Goal: Task Accomplishment & Management: Manage account settings

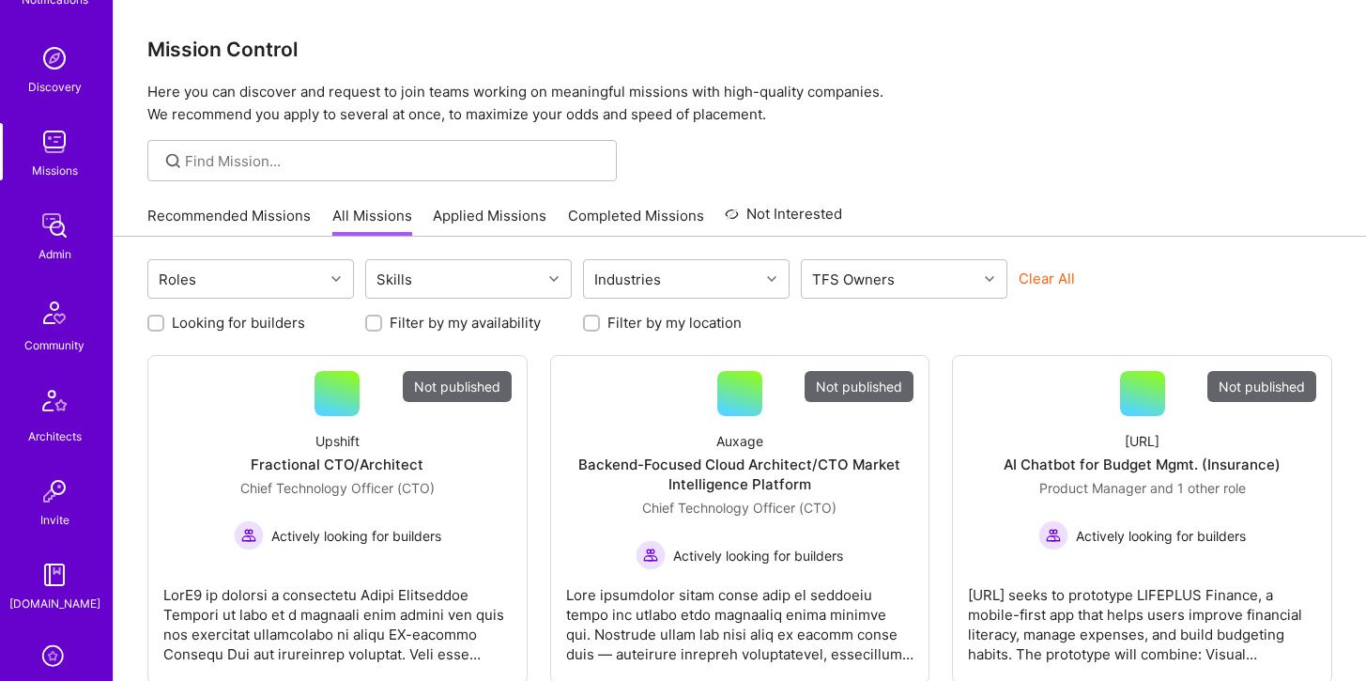
scroll to position [221, 0]
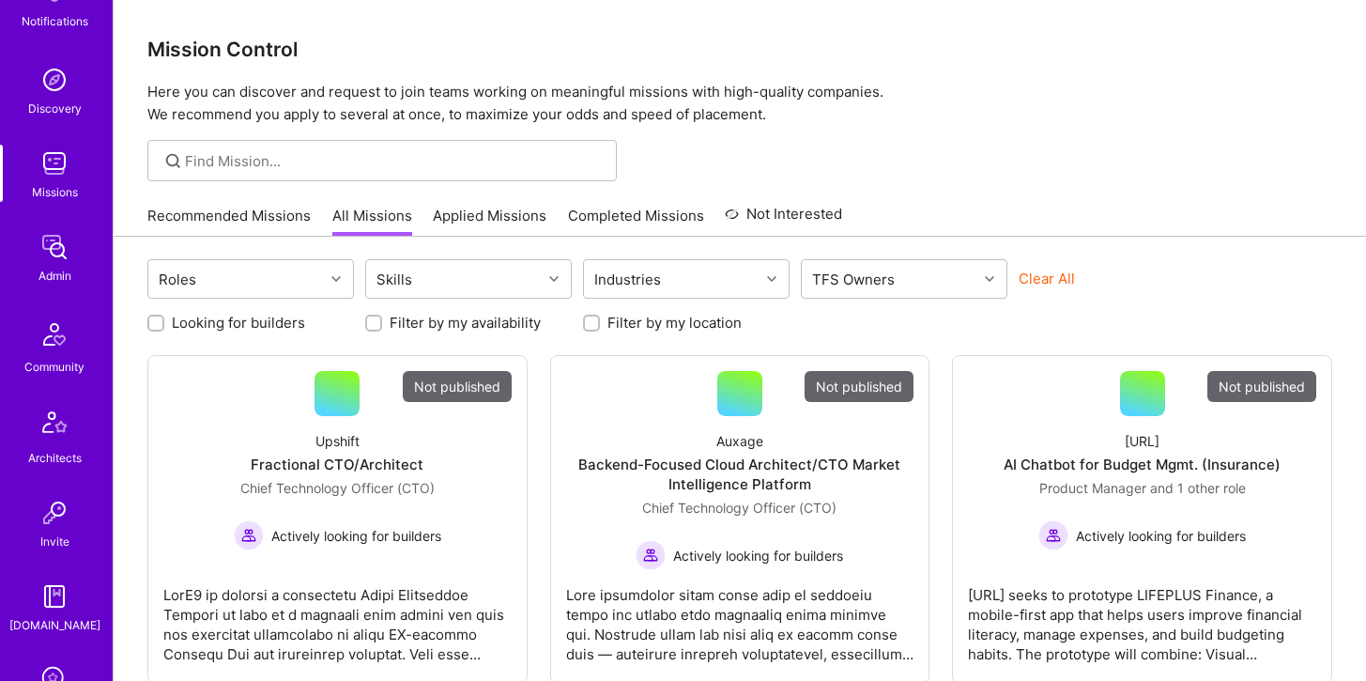
click at [53, 238] on img at bounding box center [55, 247] width 38 height 38
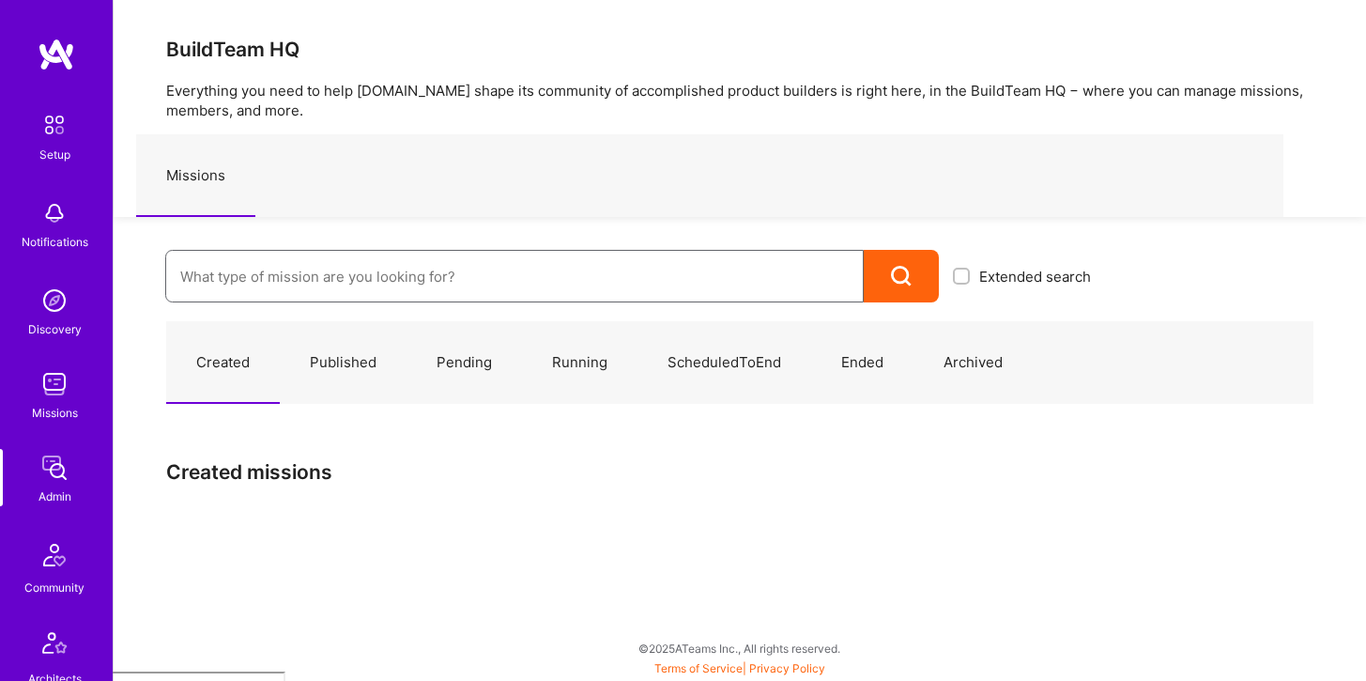
click at [265, 282] on input at bounding box center [514, 277] width 668 height 48
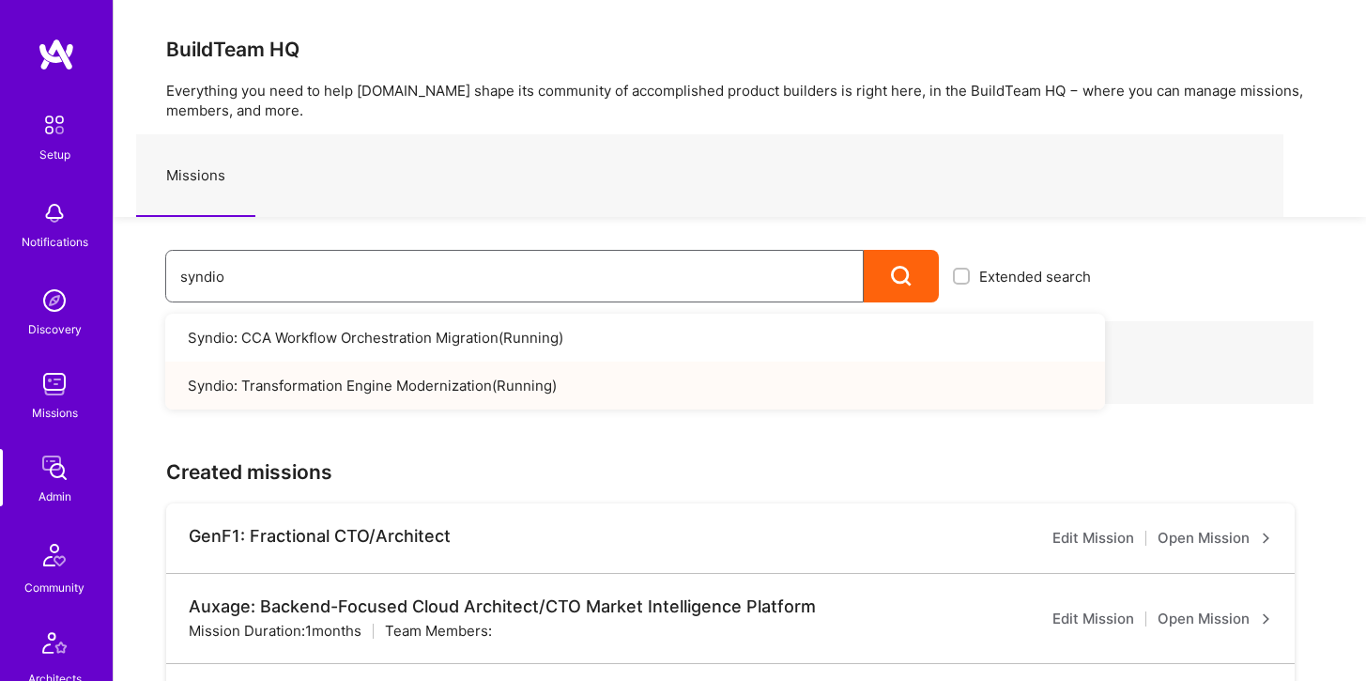
type input "syndio"
click at [293, 391] on link "Syndio: Transformation Engine Modernization ( Running )" at bounding box center [635, 385] width 940 height 48
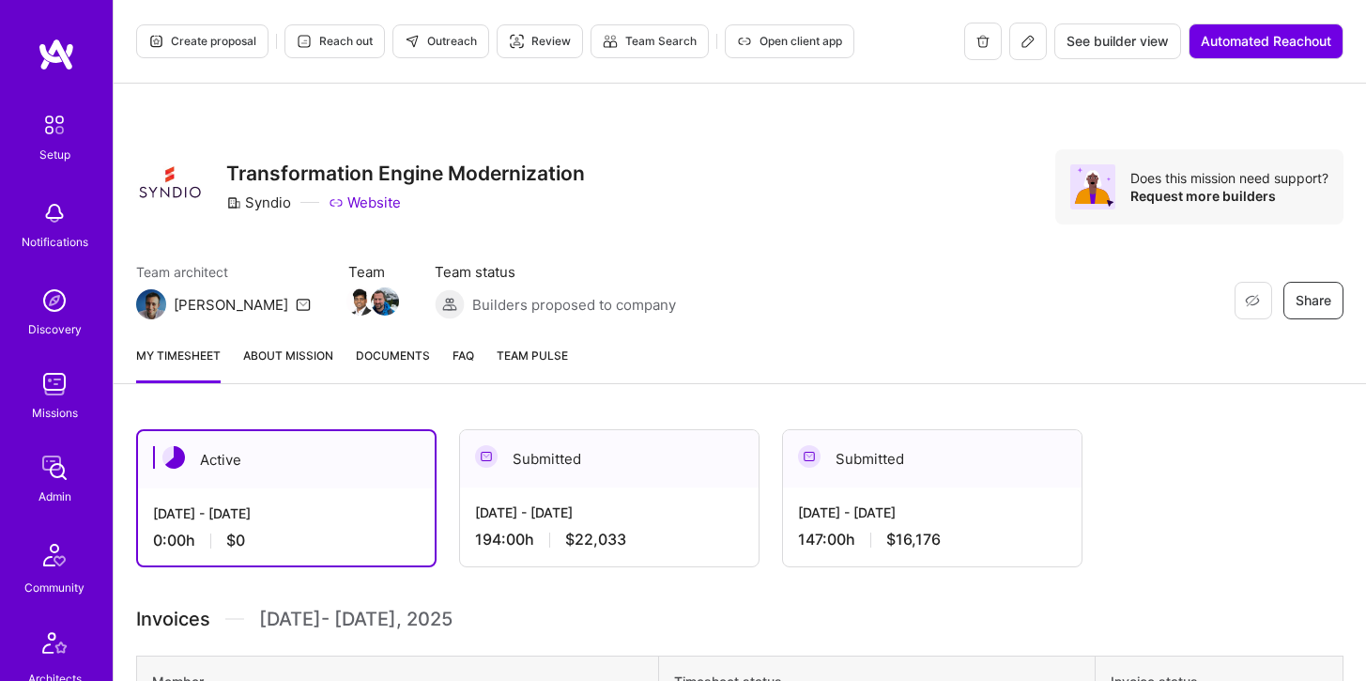
click at [1027, 51] on button at bounding box center [1028, 42] width 38 height 38
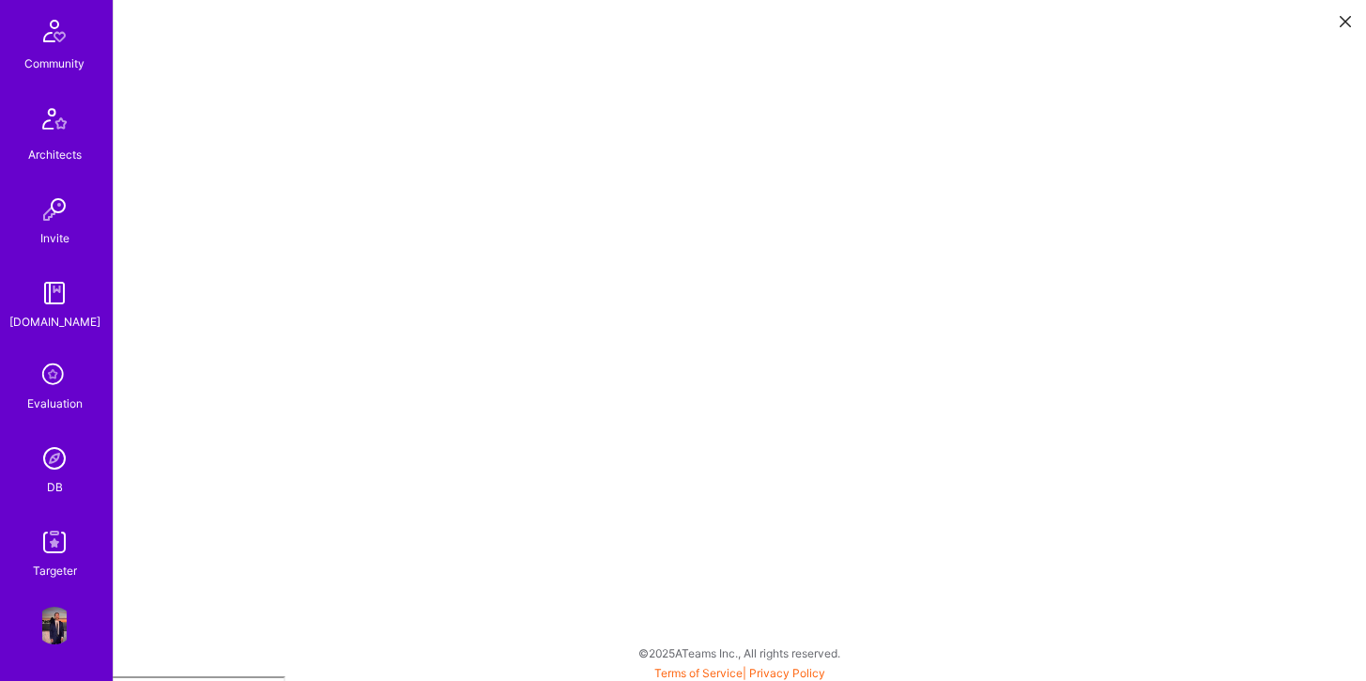
scroll to position [5, 0]
click at [54, 458] on img at bounding box center [55, 458] width 38 height 38
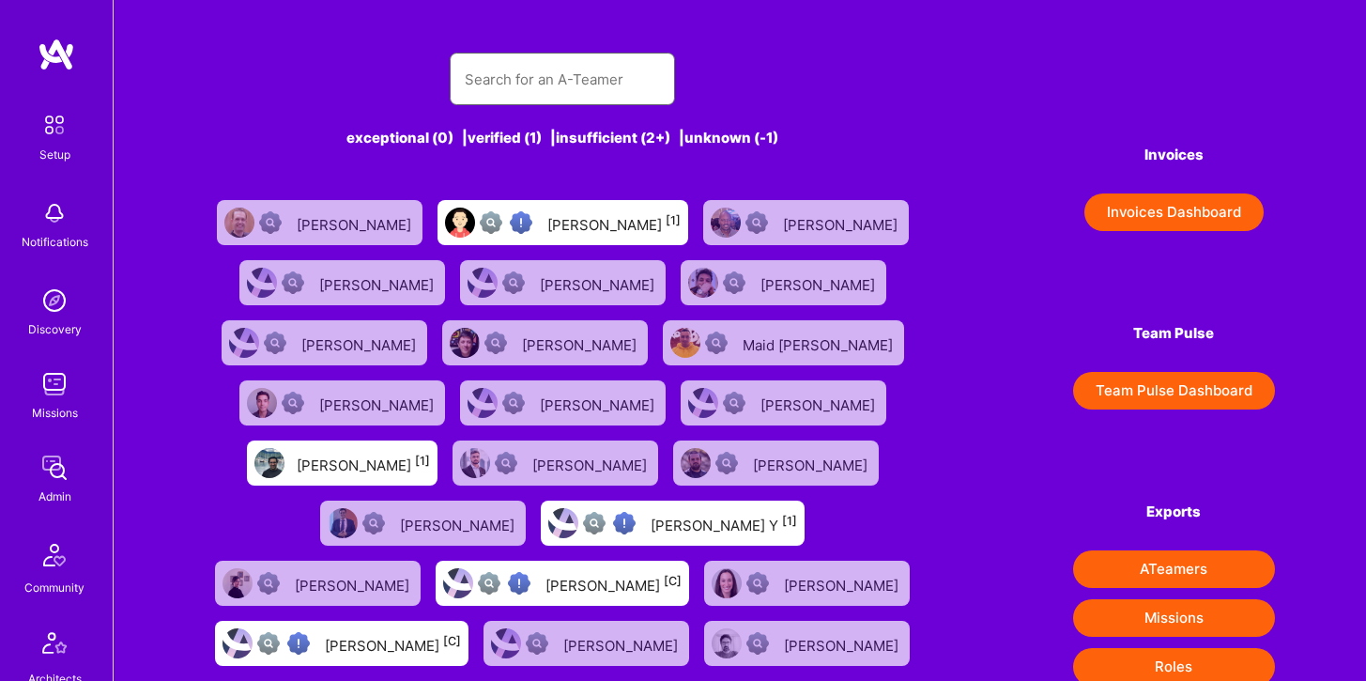
click at [527, 63] on input "text" at bounding box center [562, 79] width 195 height 48
type input "h"
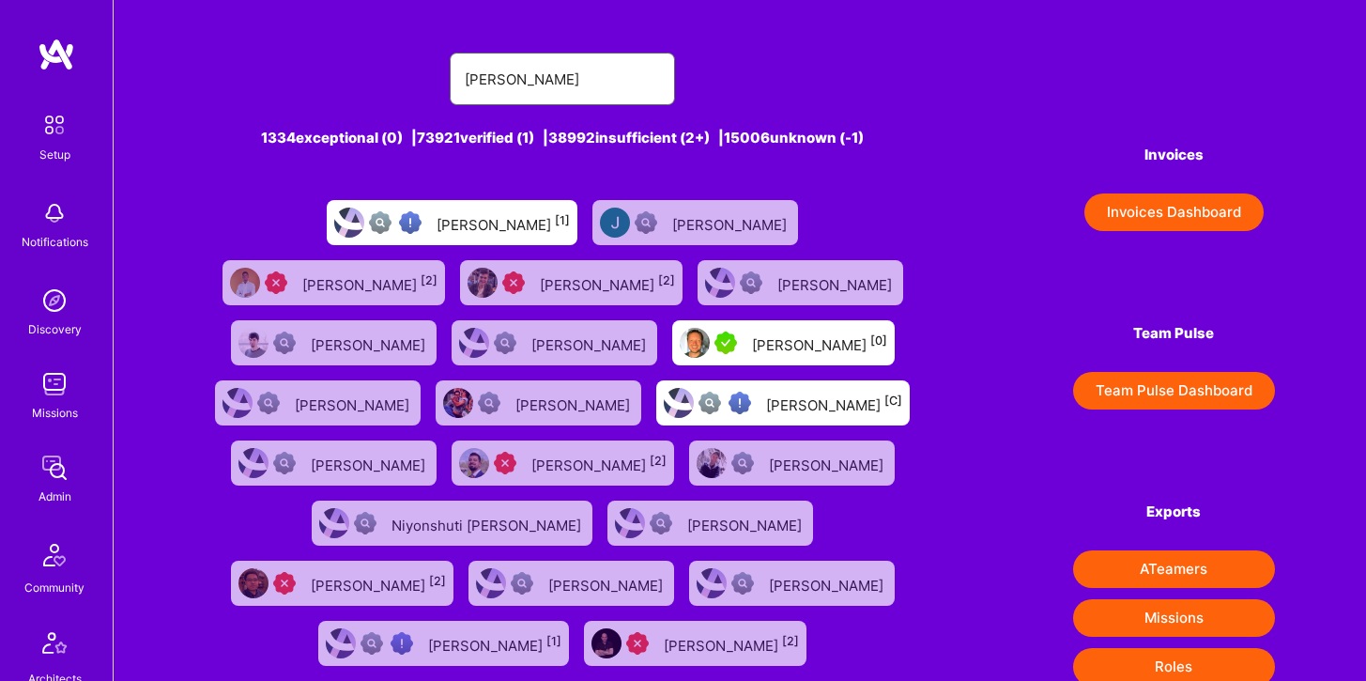
type input "James Donaghue"
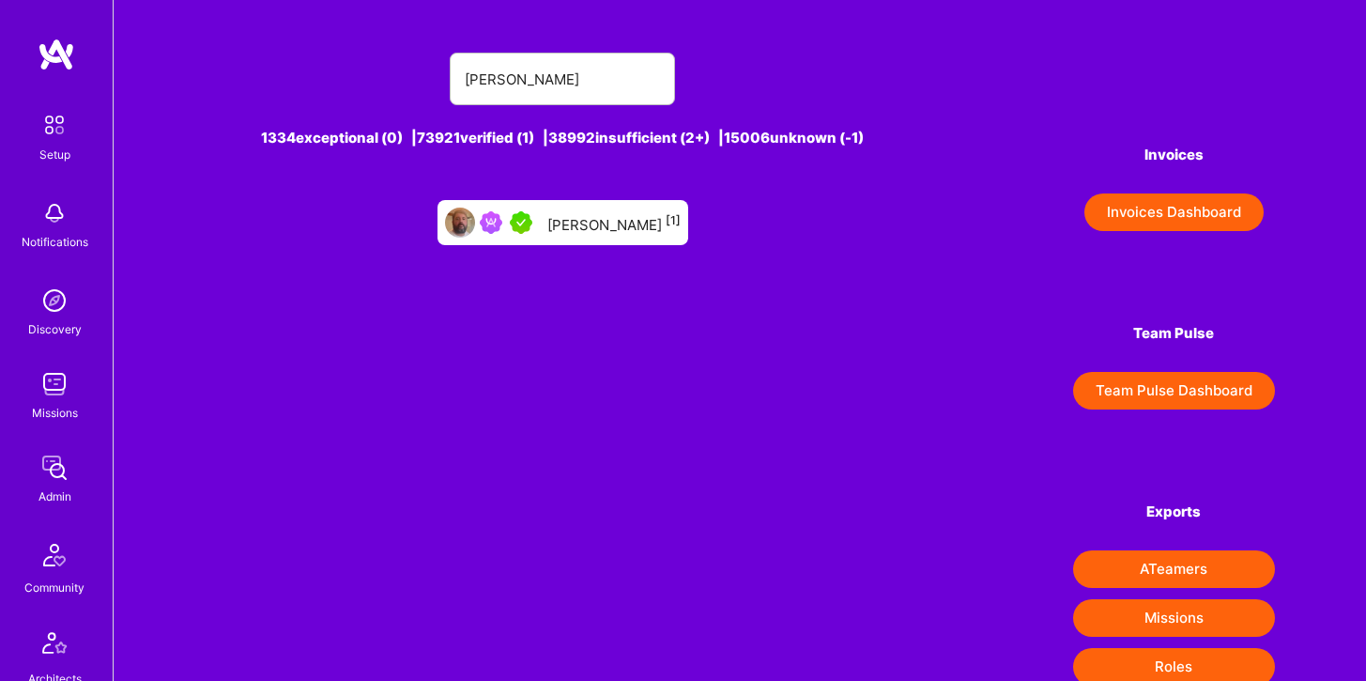
click at [628, 215] on div "James Donaghue [1]" at bounding box center [613, 222] width 133 height 24
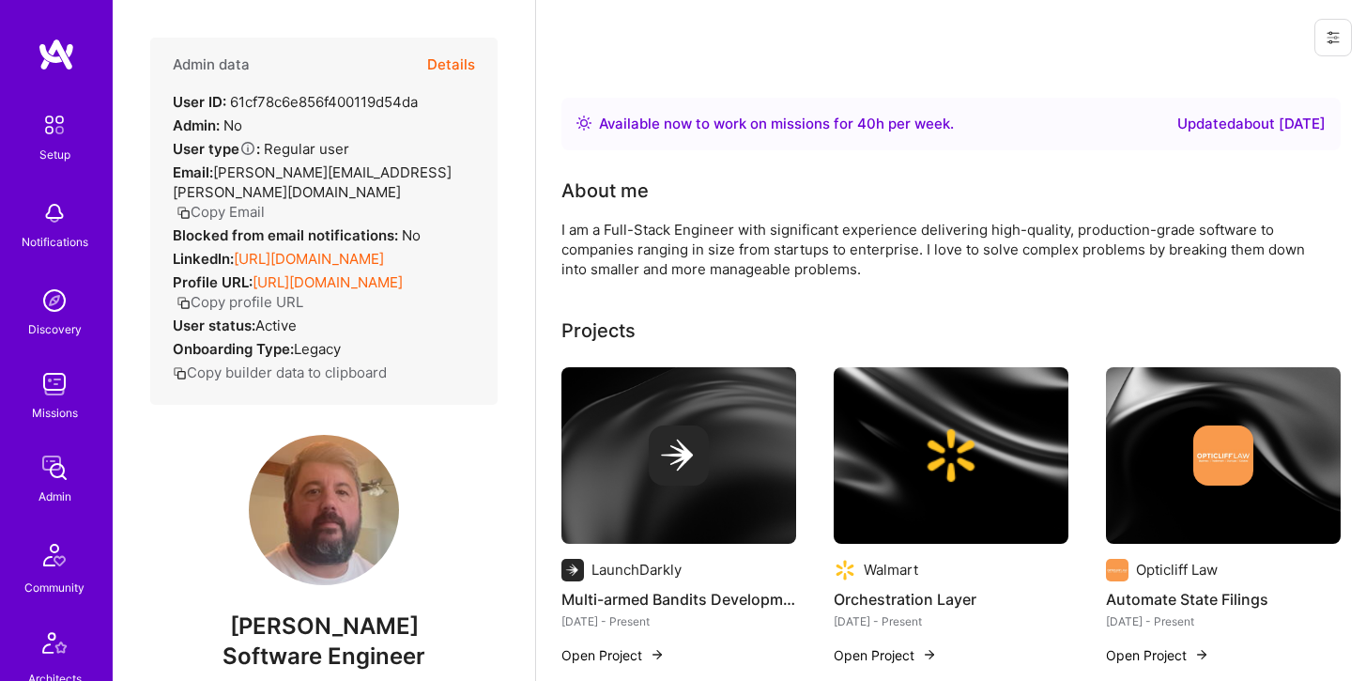
click at [446, 62] on button "Details" at bounding box center [451, 65] width 48 height 54
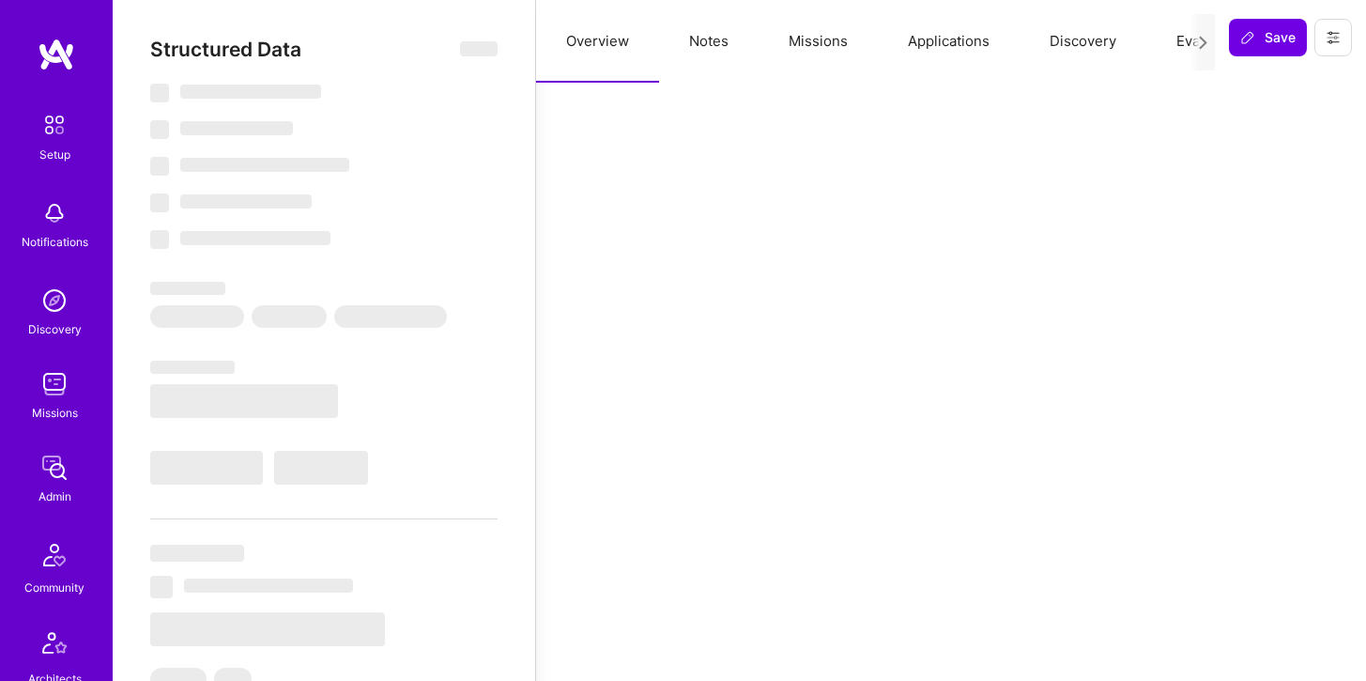
select select "Right Now"
select select "5"
select select "7"
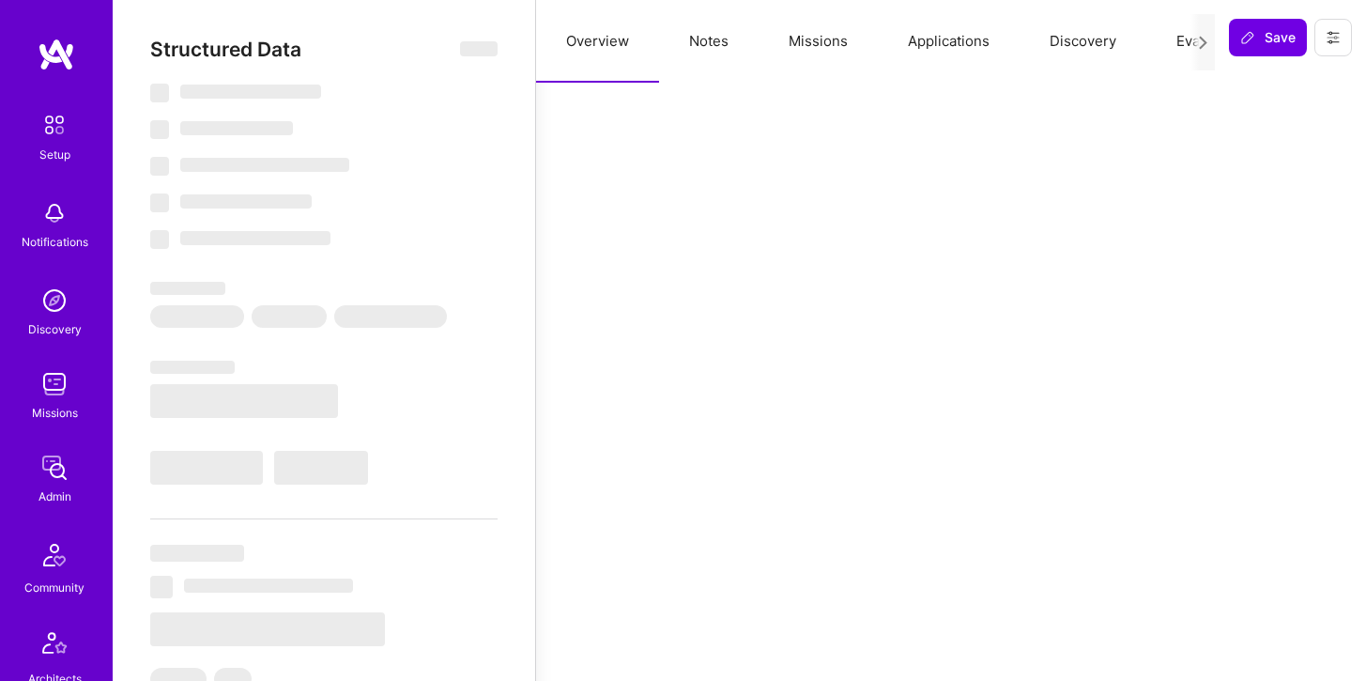
select select "US"
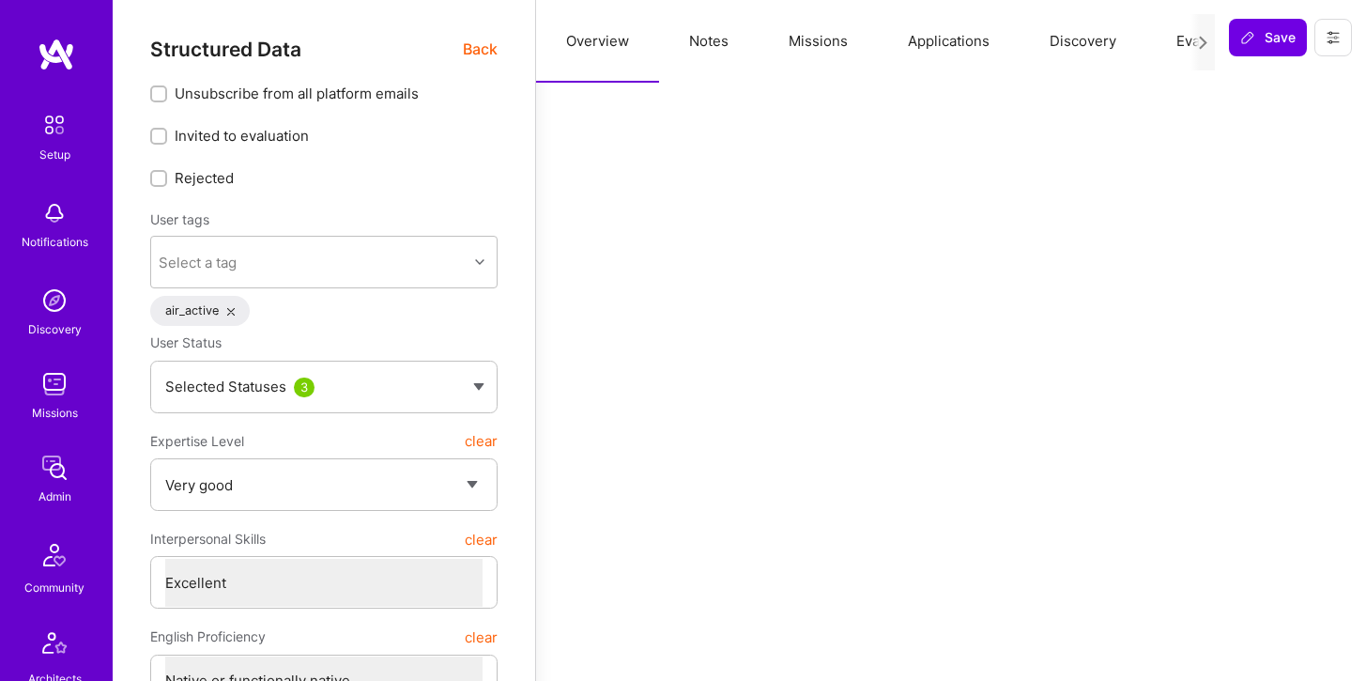
click at [931, 36] on button "Applications" at bounding box center [949, 41] width 142 height 83
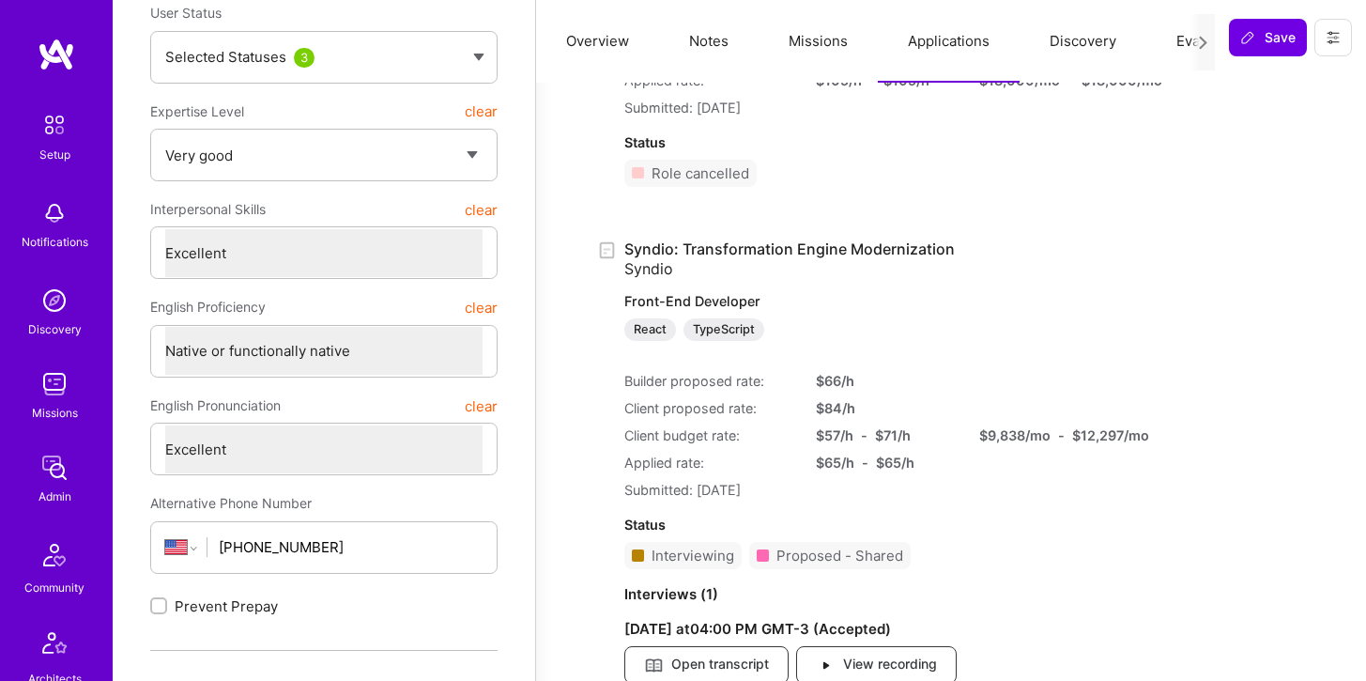
scroll to position [334, 0]
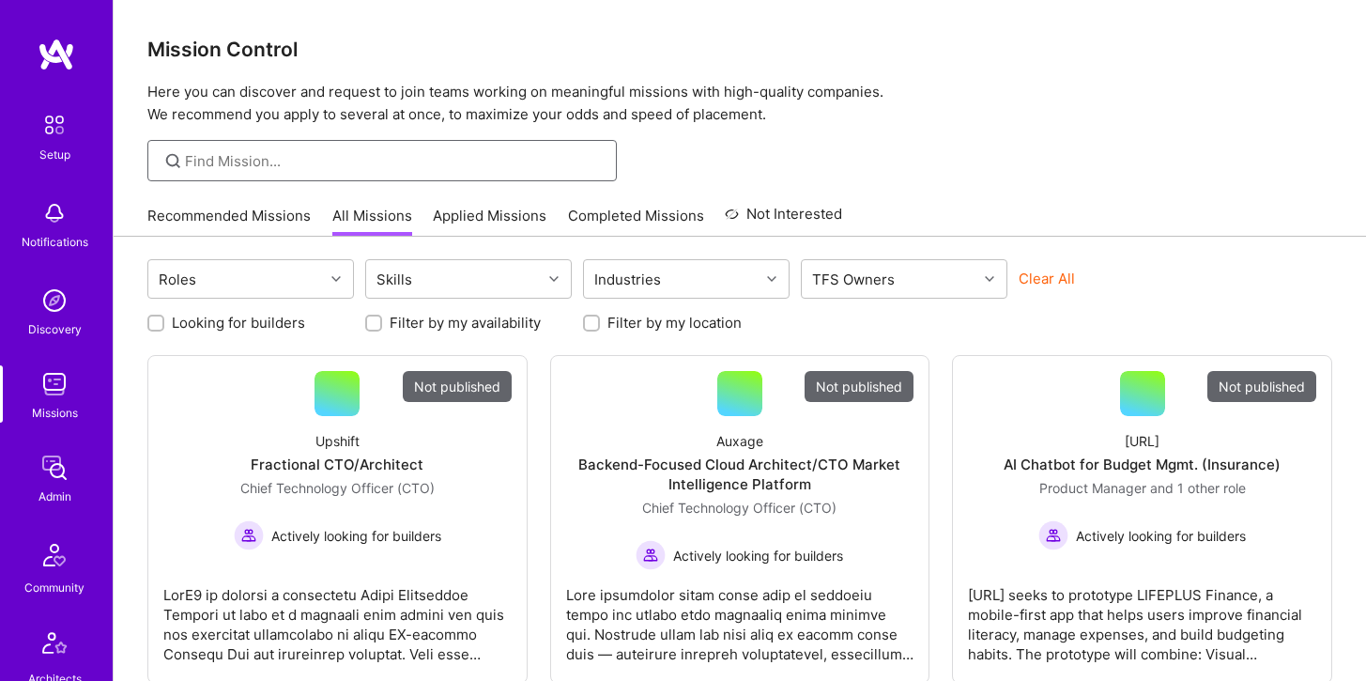
click at [262, 155] on input at bounding box center [394, 161] width 418 height 20
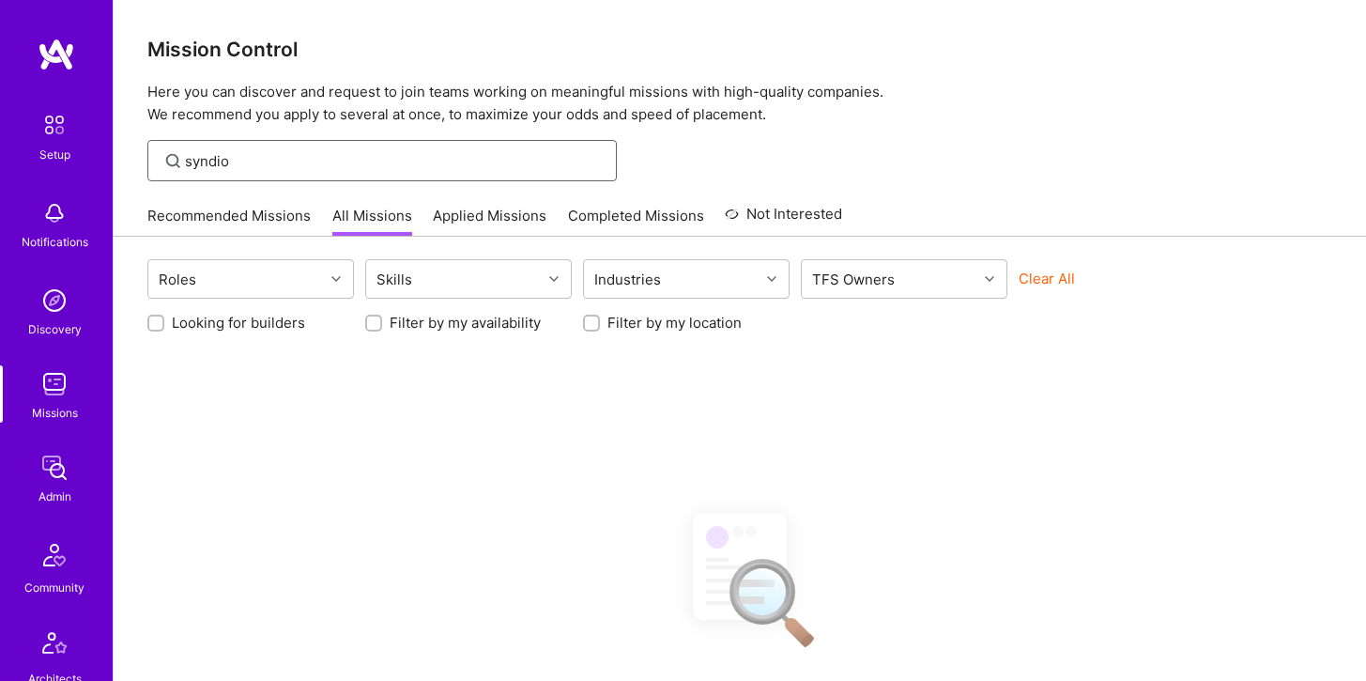
type input "syndio"
click at [57, 453] on img at bounding box center [55, 468] width 38 height 38
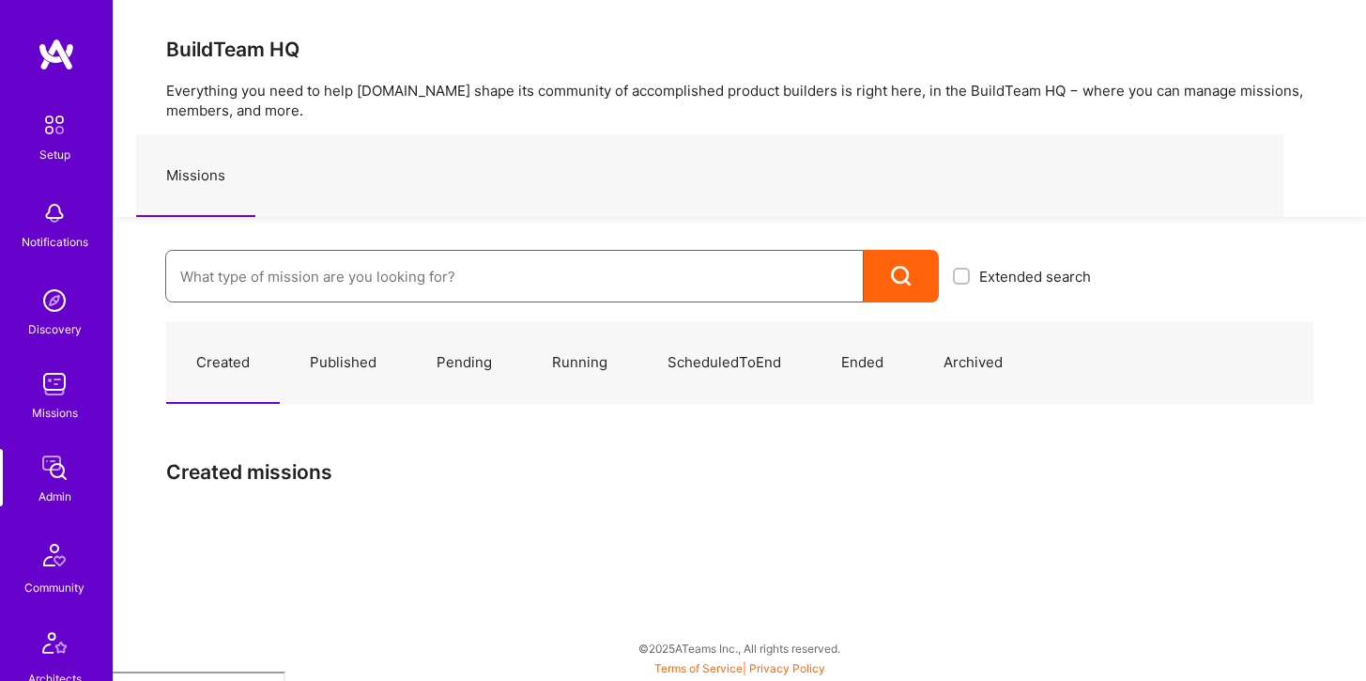
click at [265, 274] on input at bounding box center [514, 277] width 668 height 48
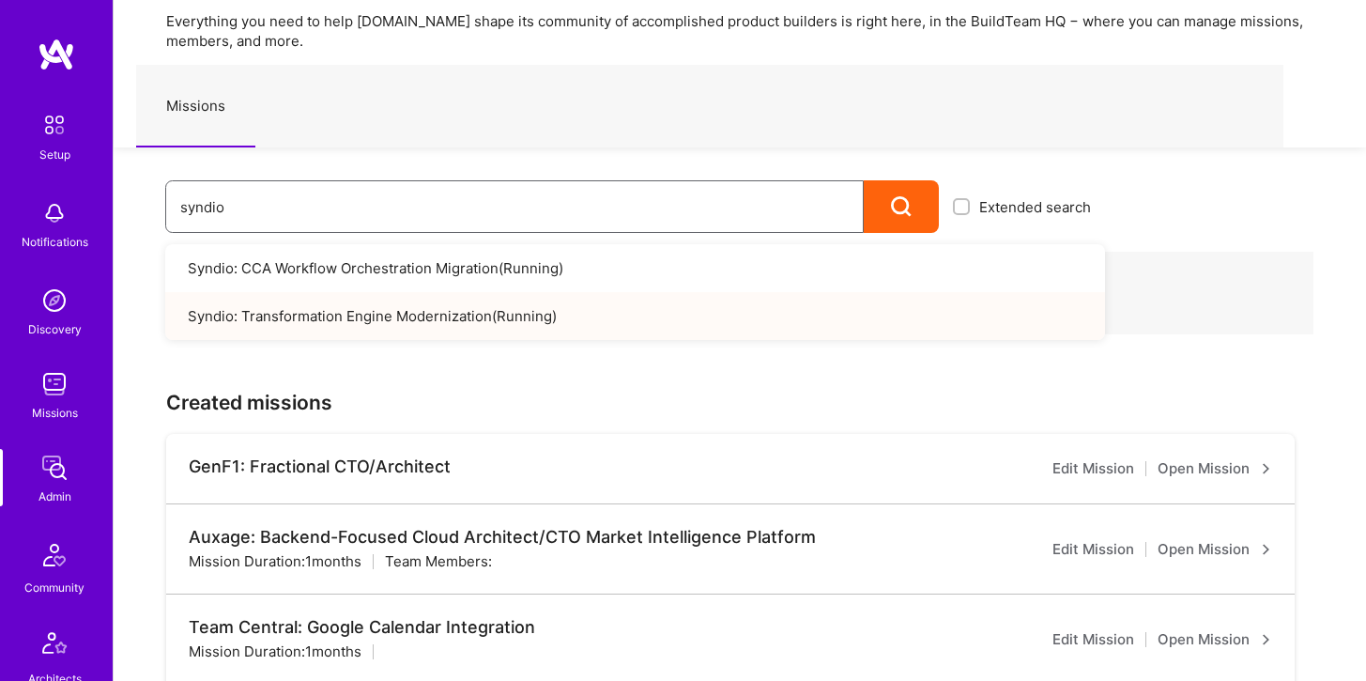
scroll to position [74, 0]
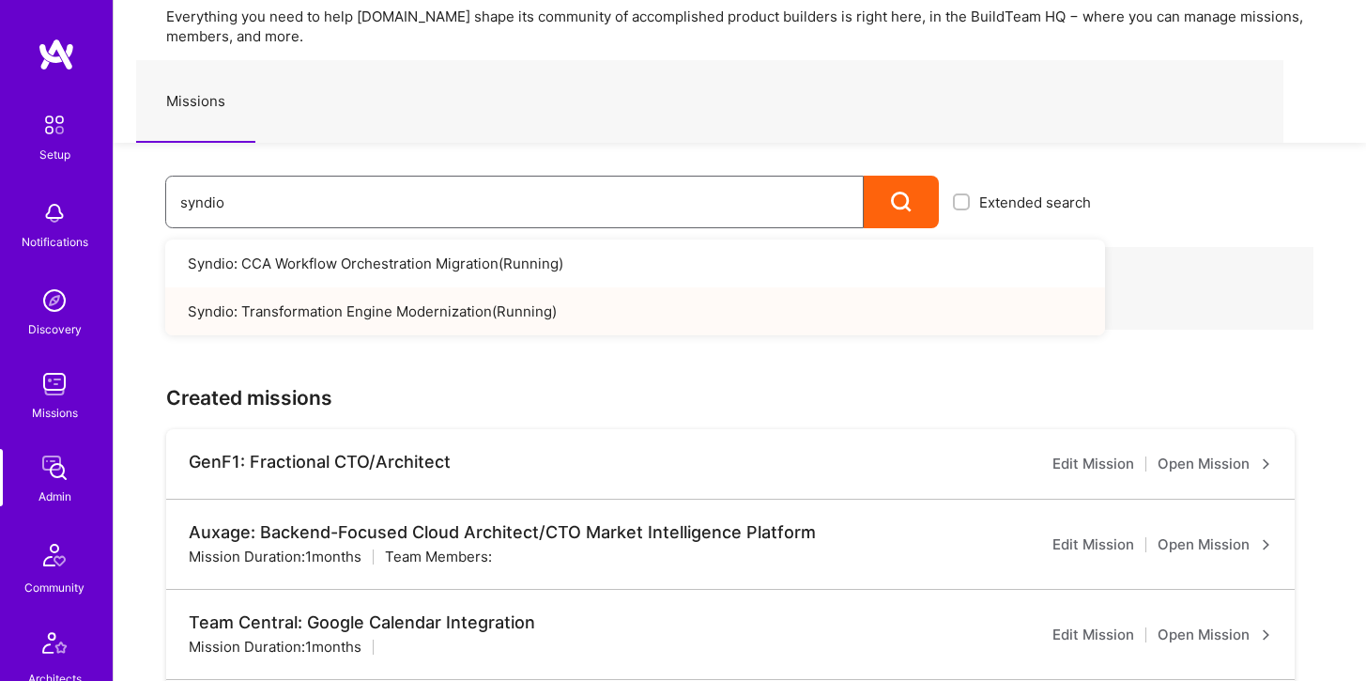
type input "syndio"
click at [399, 320] on link "Syndio: Transformation Engine Modernization ( Running )" at bounding box center [635, 311] width 940 height 48
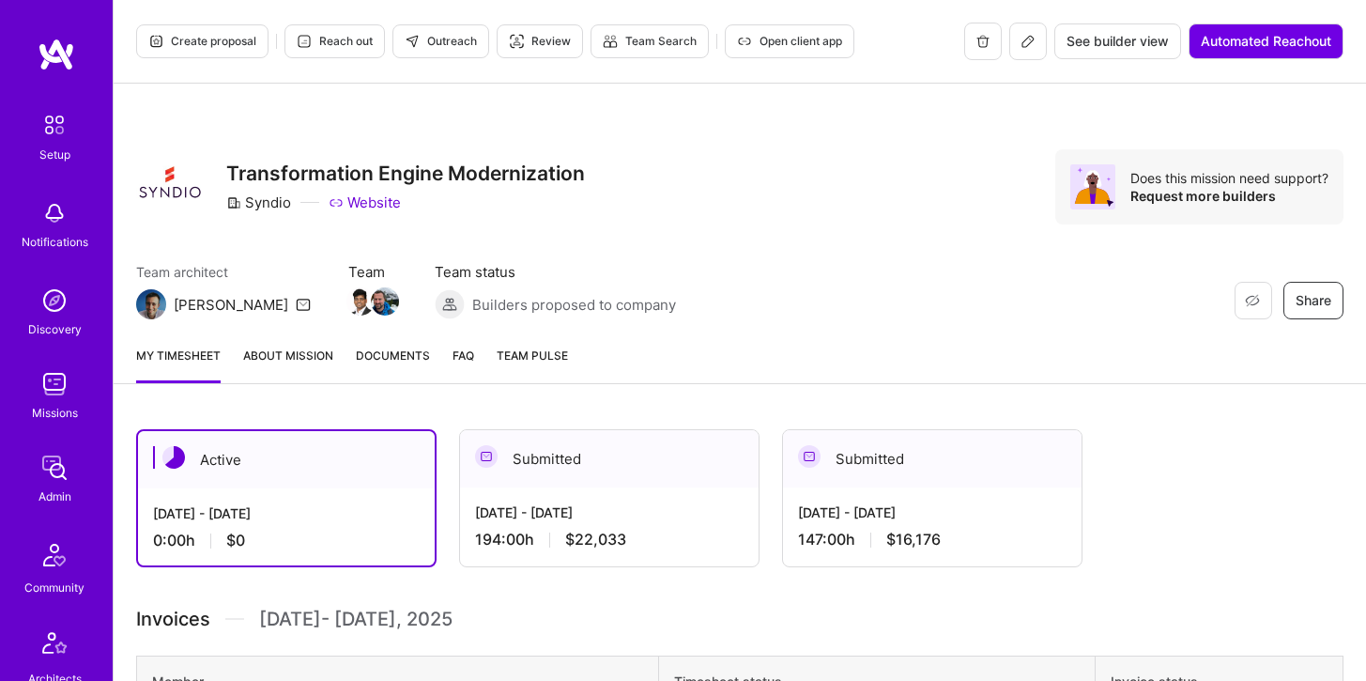
click at [1027, 49] on button at bounding box center [1028, 42] width 38 height 38
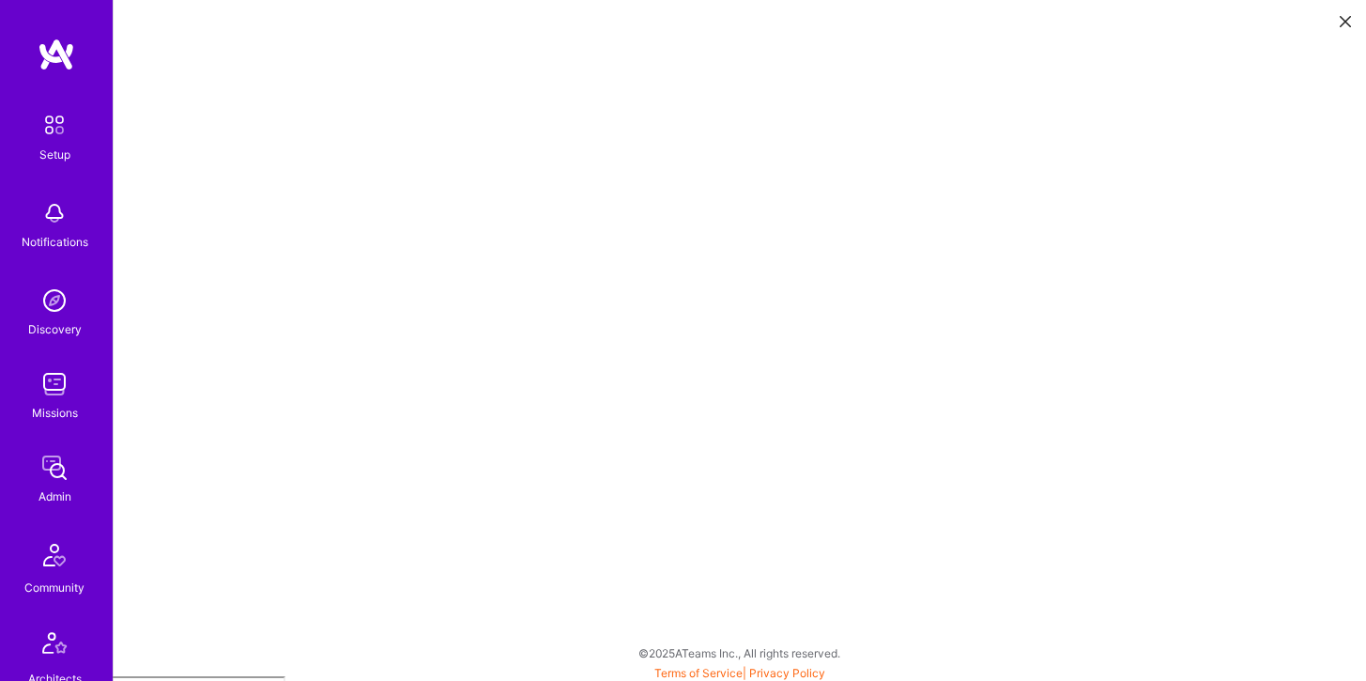
scroll to position [5, 0]
click at [64, 300] on img at bounding box center [55, 301] width 38 height 38
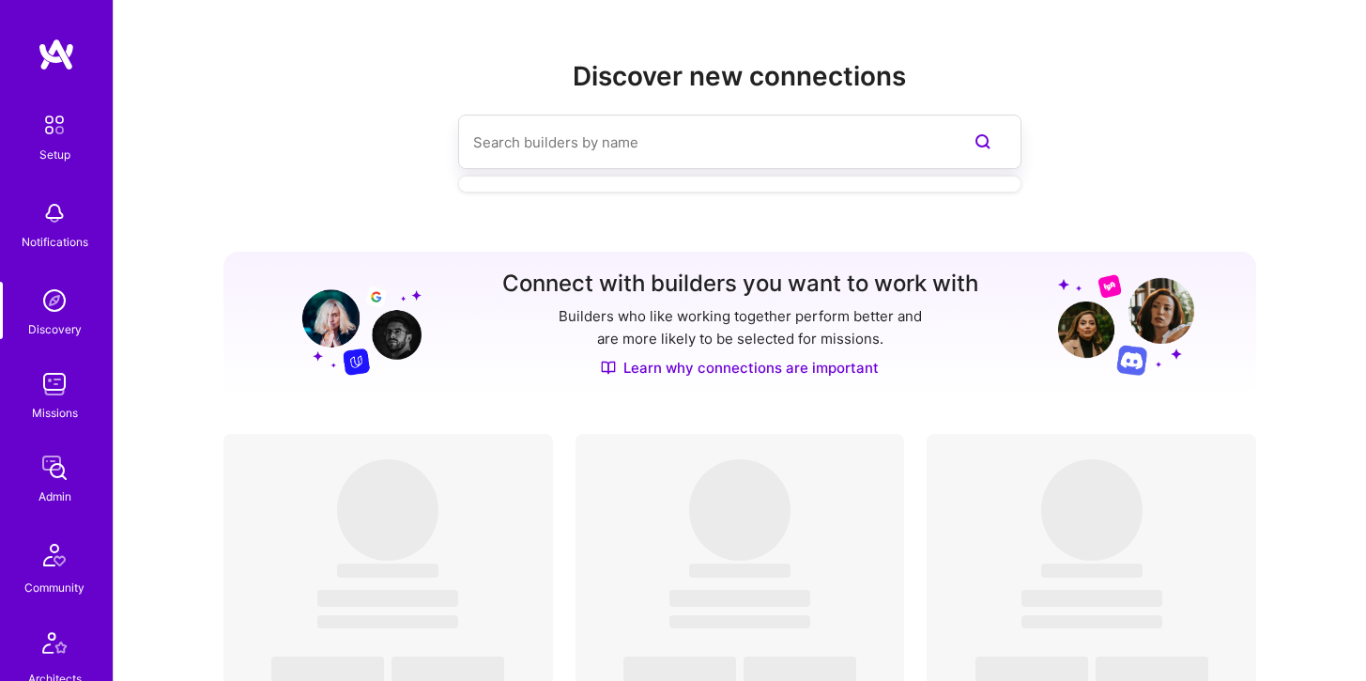
click at [534, 163] on input at bounding box center [702, 142] width 458 height 48
click at [51, 412] on div "Missions" at bounding box center [55, 413] width 46 height 20
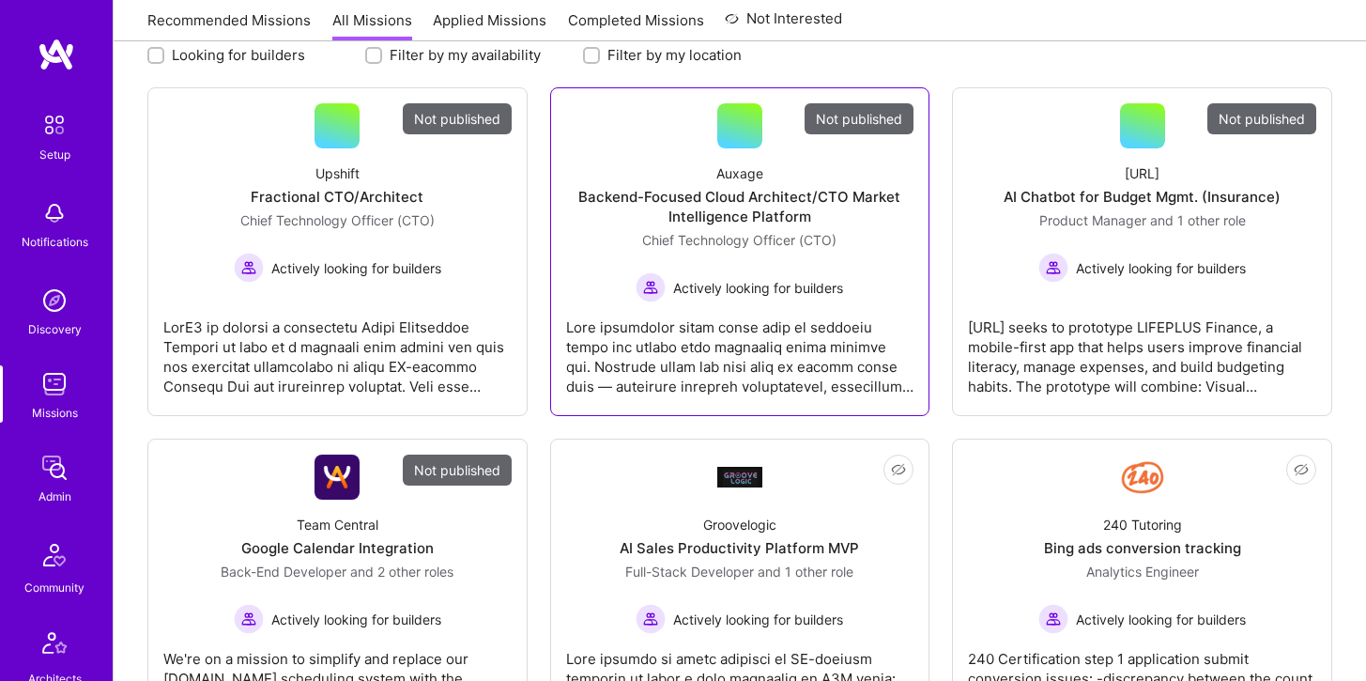
scroll to position [268, 0]
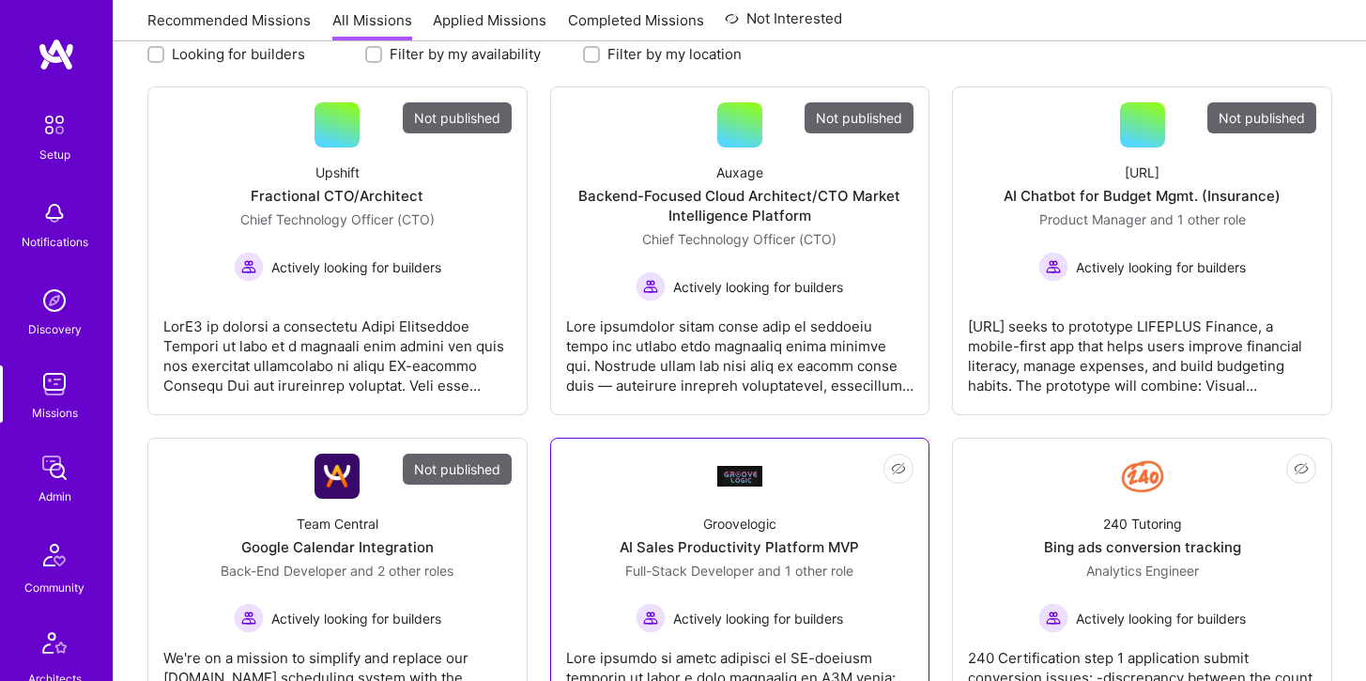
click at [798, 498] on div "Groovelogic AI Sales Productivity Platform MVP Full-Stack Developer and 1 other…" at bounding box center [740, 565] width 348 height 134
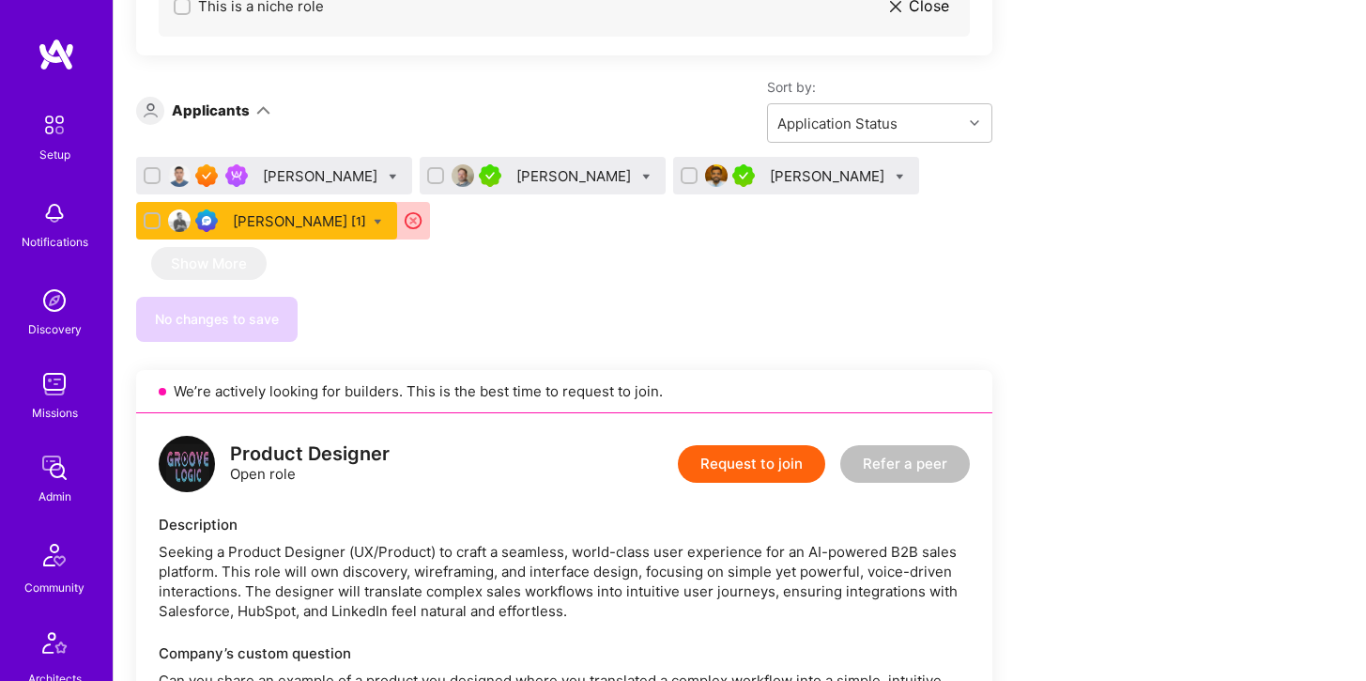
scroll to position [1303, 0]
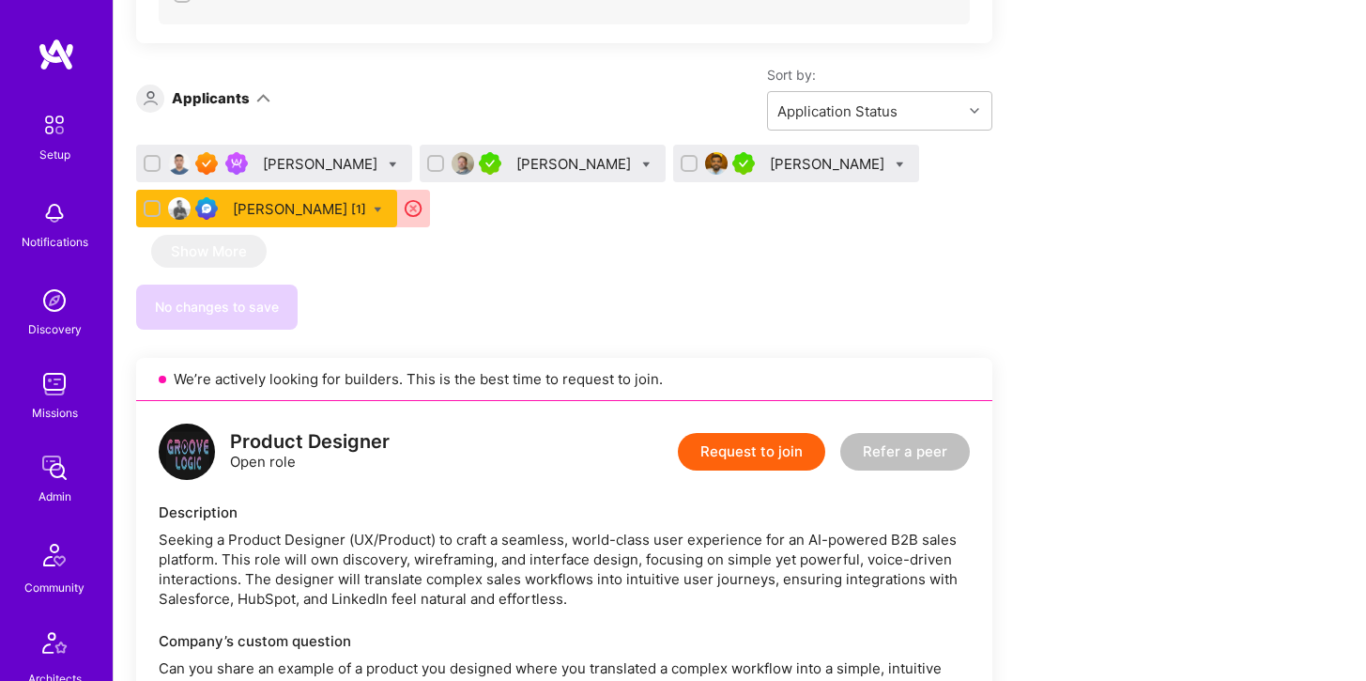
click at [558, 168] on div "[PERSON_NAME]" at bounding box center [575, 164] width 118 height 20
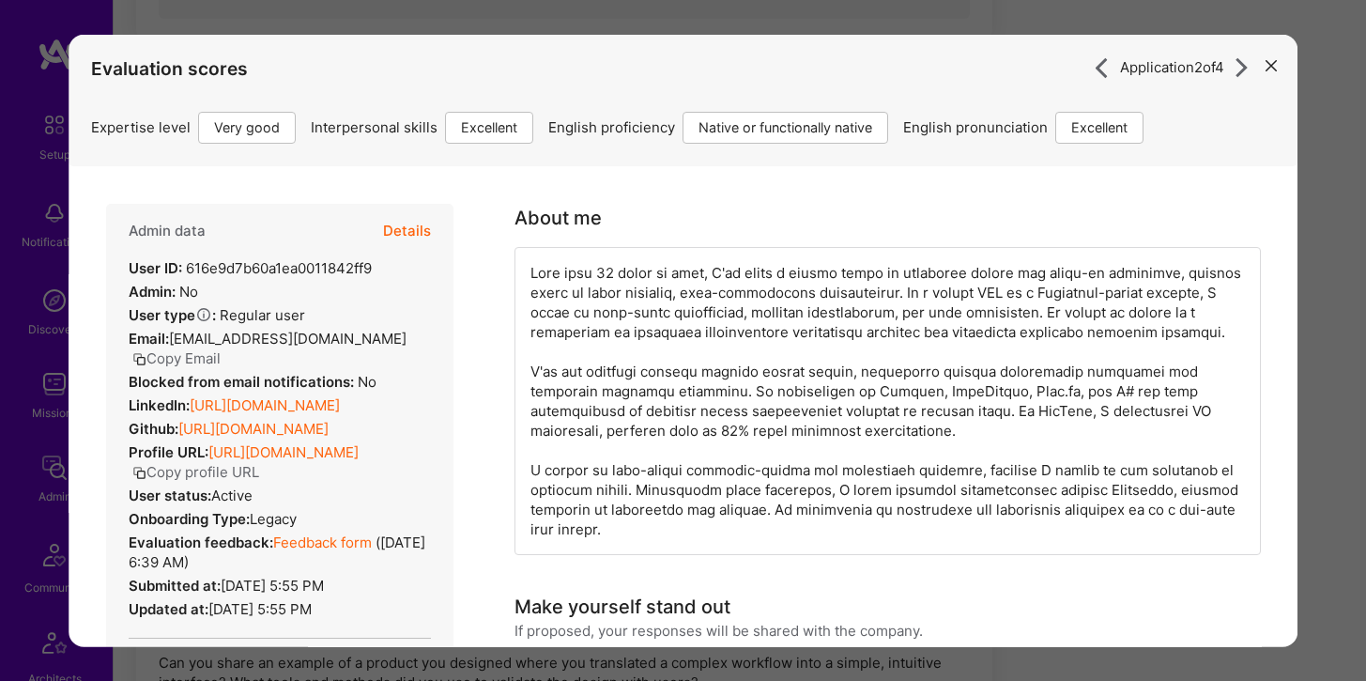
scroll to position [1297, 0]
click at [1269, 70] on icon "modal" at bounding box center [1270, 65] width 11 height 11
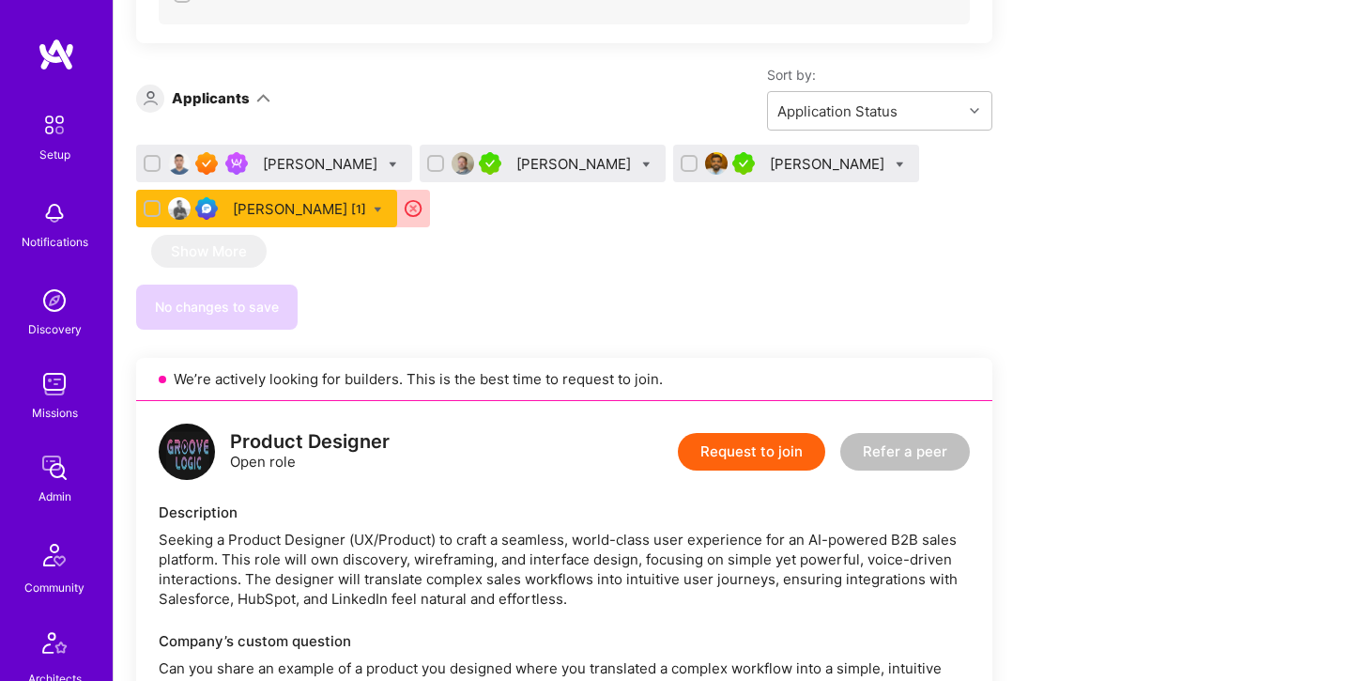
click at [287, 169] on div "[PERSON_NAME]" at bounding box center [322, 164] width 118 height 20
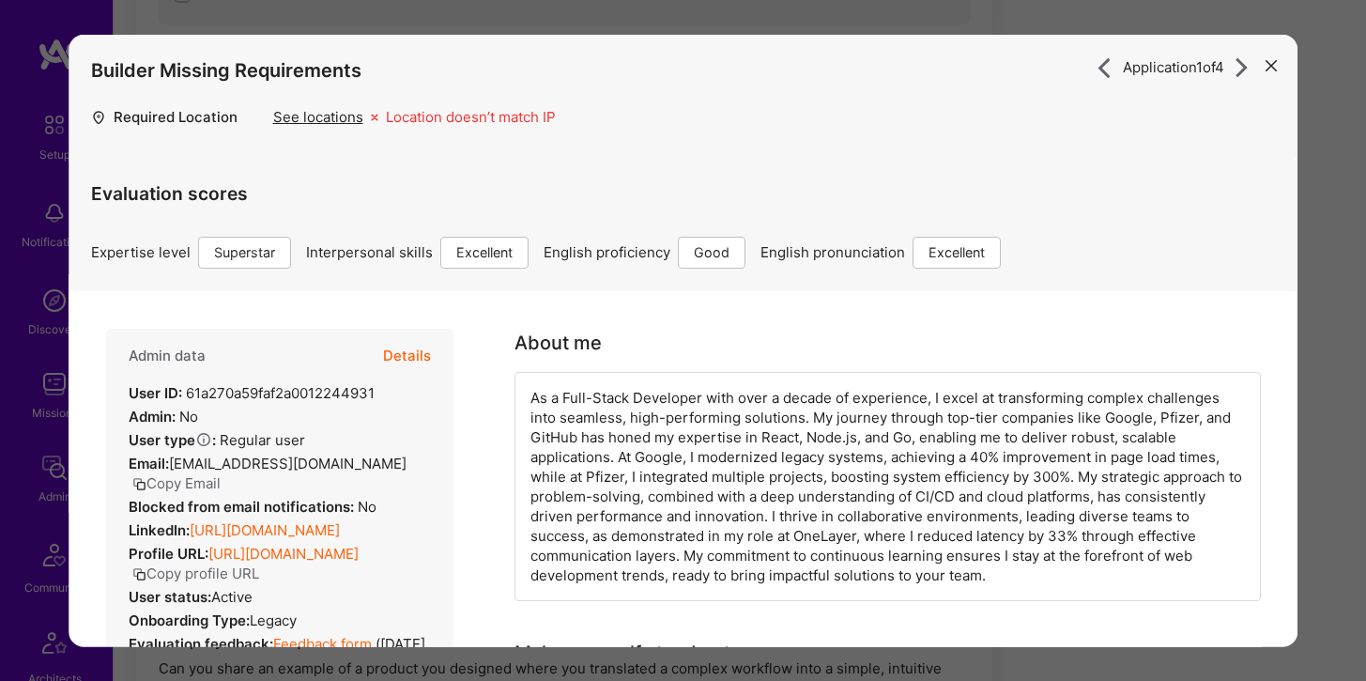
click at [1274, 65] on icon "modal" at bounding box center [1270, 65] width 11 height 11
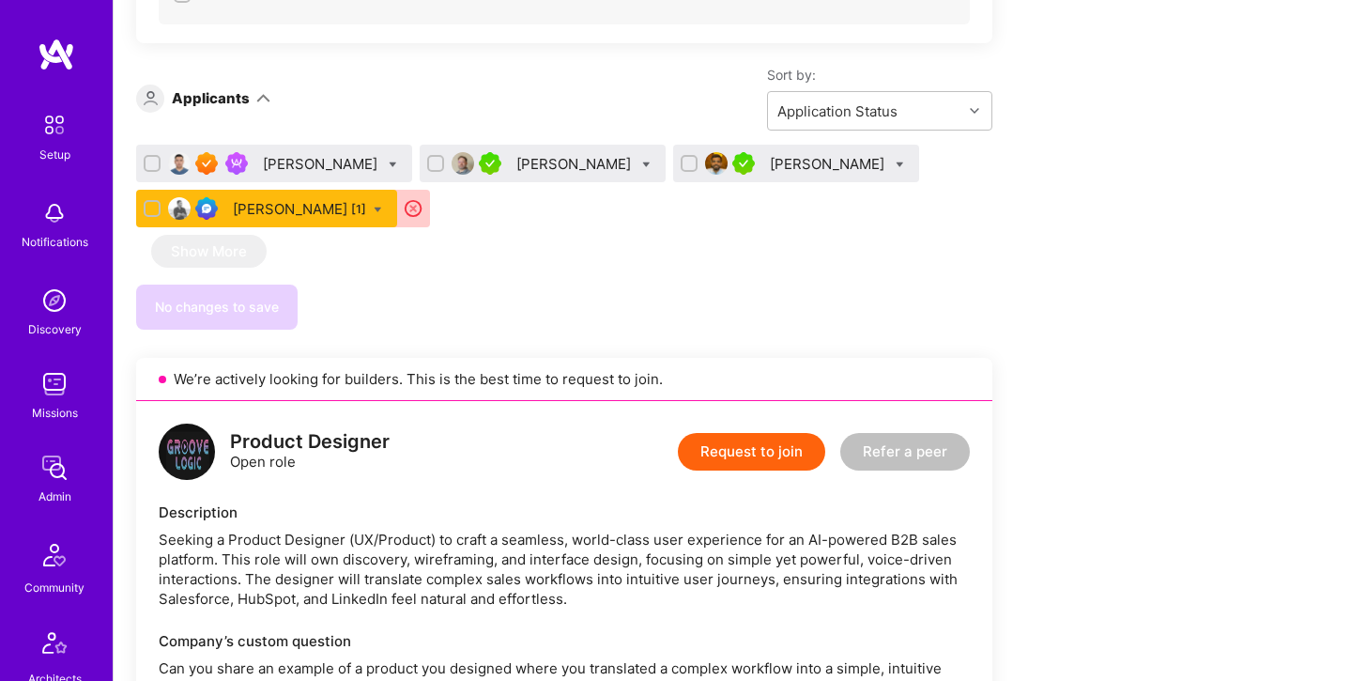
click at [550, 158] on div "[PERSON_NAME]" at bounding box center [575, 164] width 118 height 20
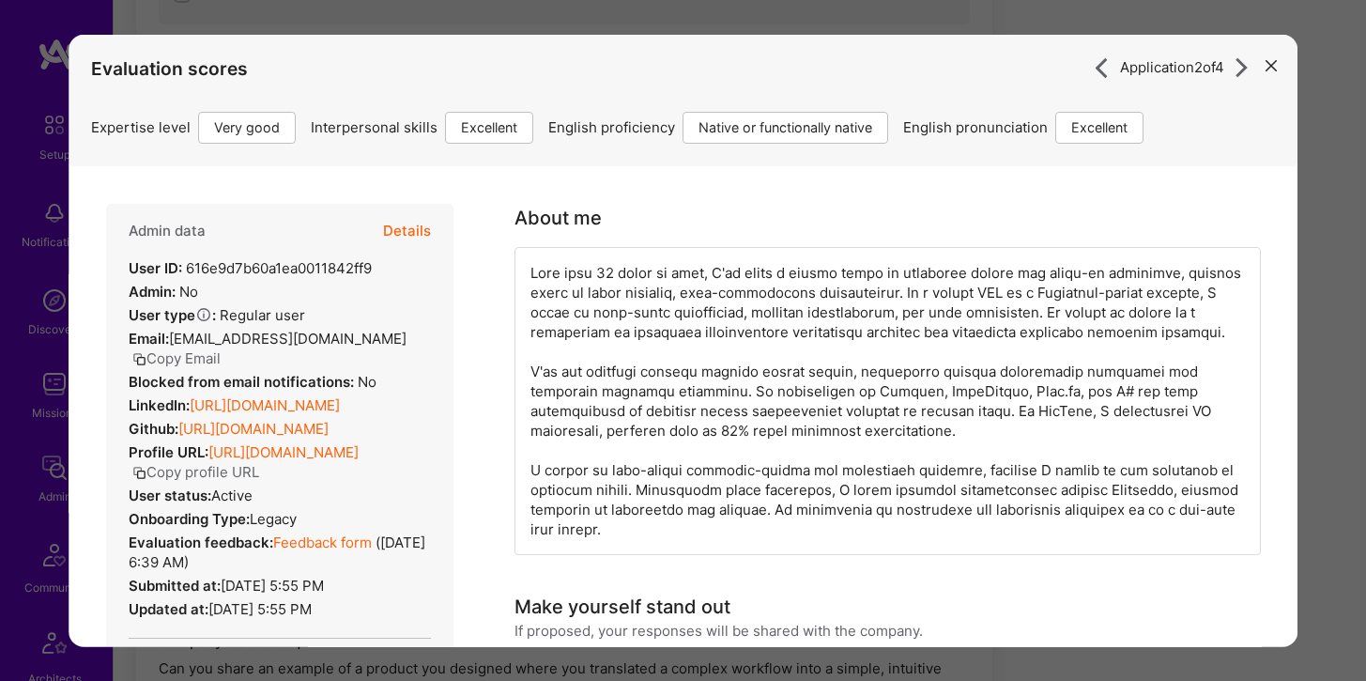
click at [258, 413] on link "[URL][DOMAIN_NAME]" at bounding box center [265, 404] width 150 height 18
click at [422, 12] on div "Application 2 of 4 Evaluation scores Expertise level Very good Interpersonal sk…" at bounding box center [683, 340] width 1366 height 681
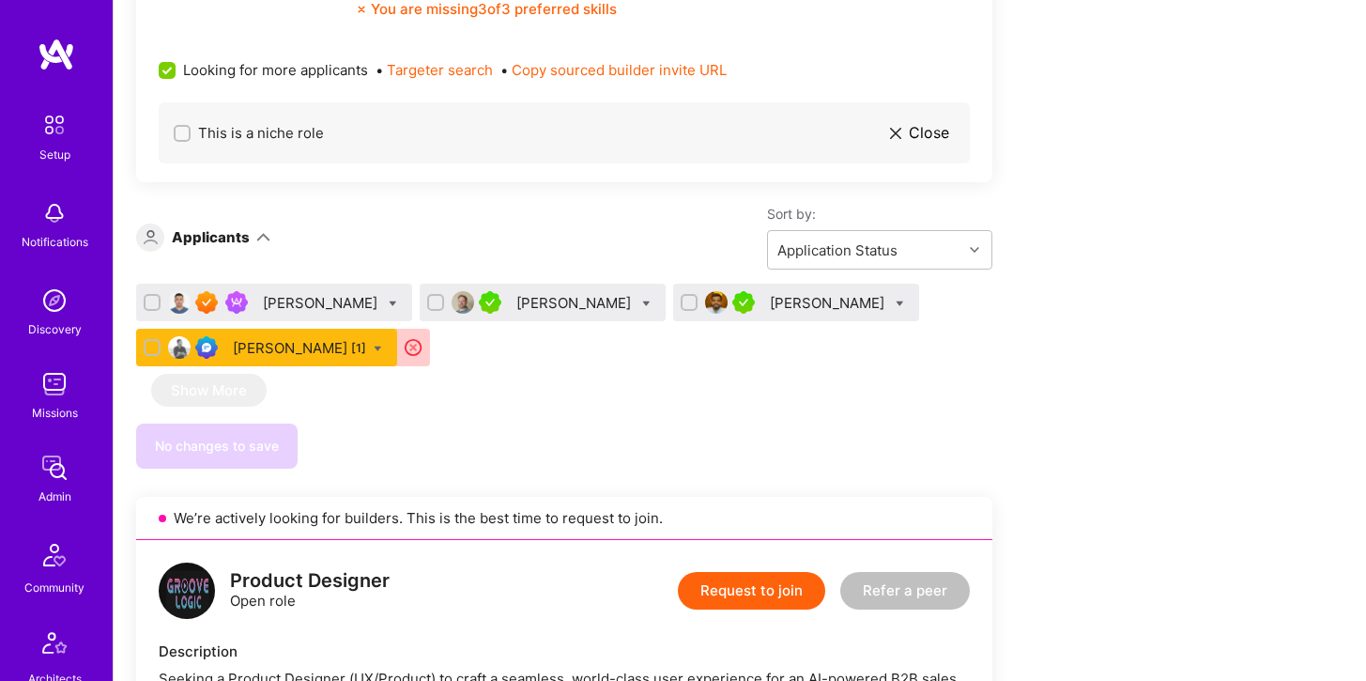
scroll to position [1092, 0]
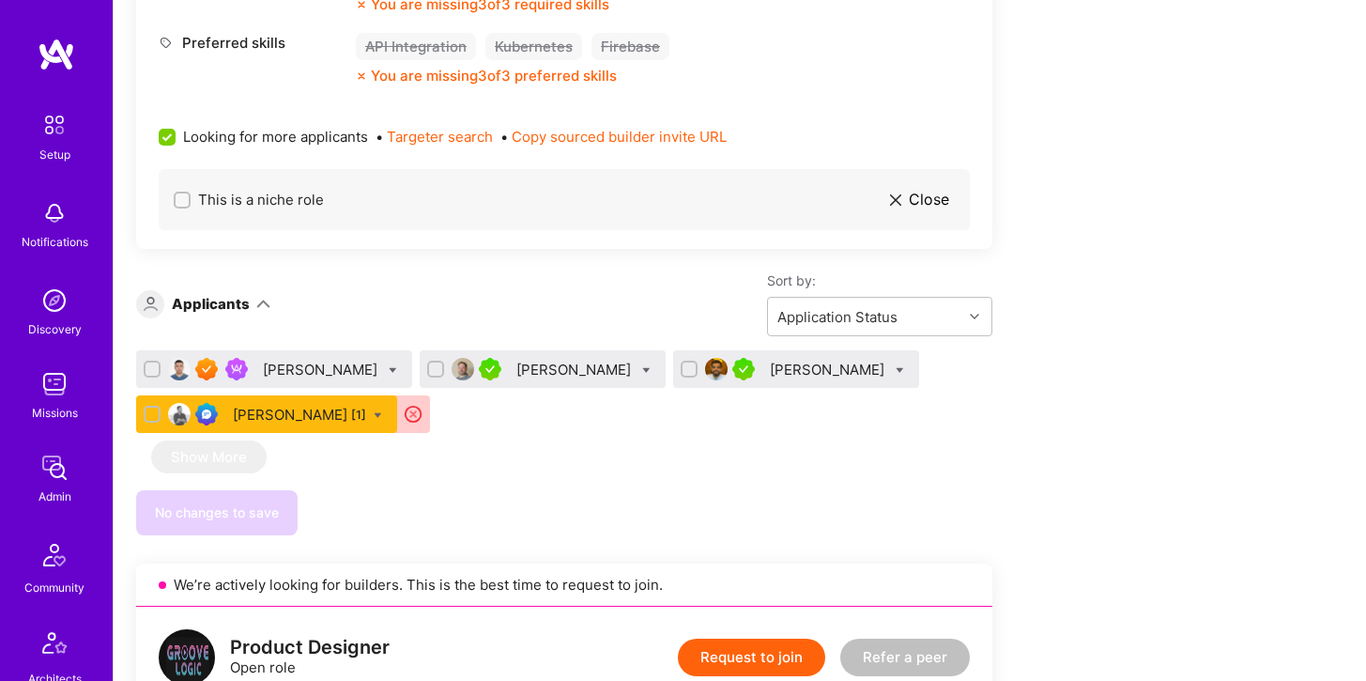
click at [777, 367] on div "[PERSON_NAME]" at bounding box center [829, 370] width 118 height 20
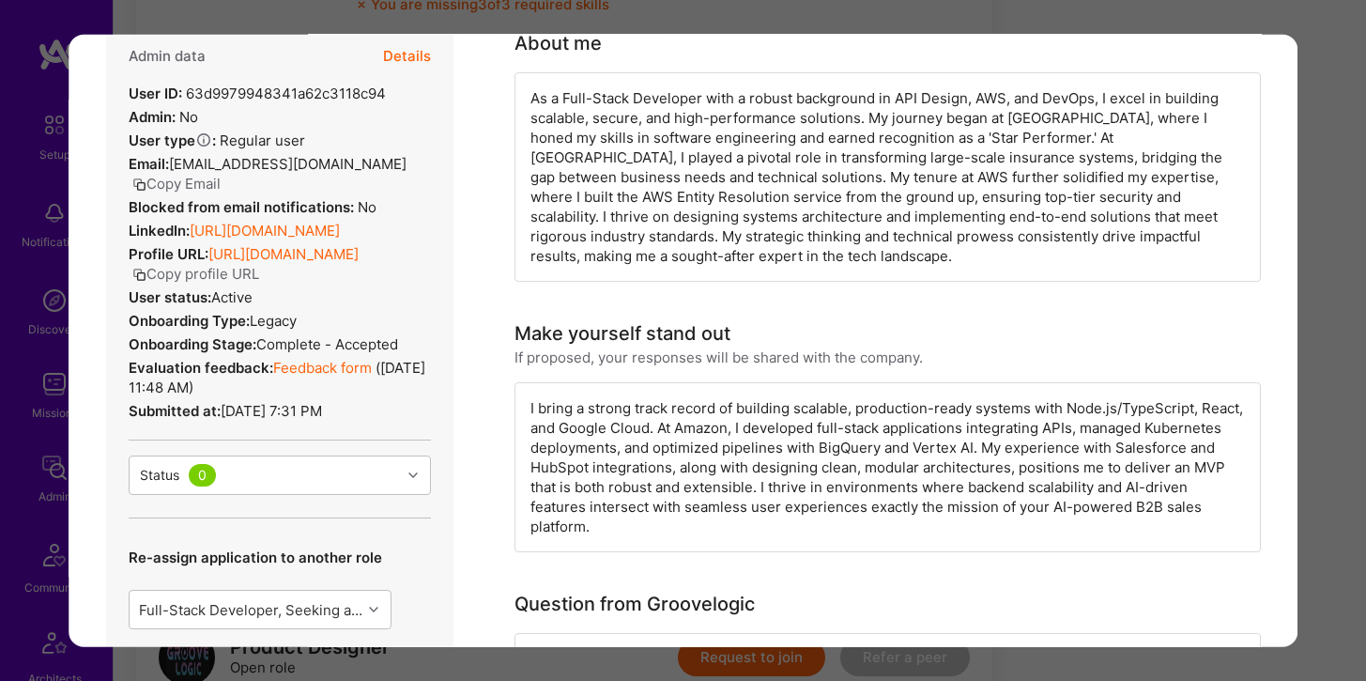
scroll to position [171, 0]
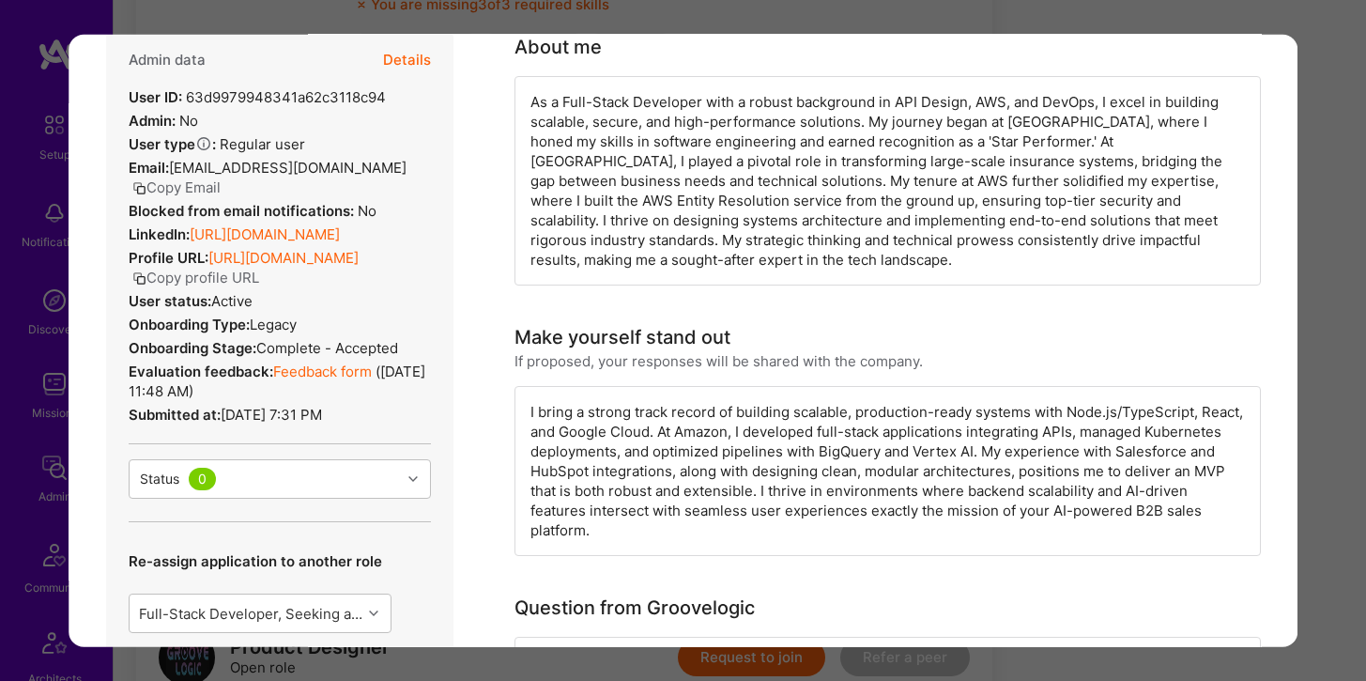
click at [340, 237] on link "[URL][DOMAIN_NAME]" at bounding box center [265, 233] width 150 height 18
click at [352, 25] on div "Application 3 of 4 Evaluation scores Expertise level Very good Interpersonal sk…" at bounding box center [683, 340] width 1366 height 681
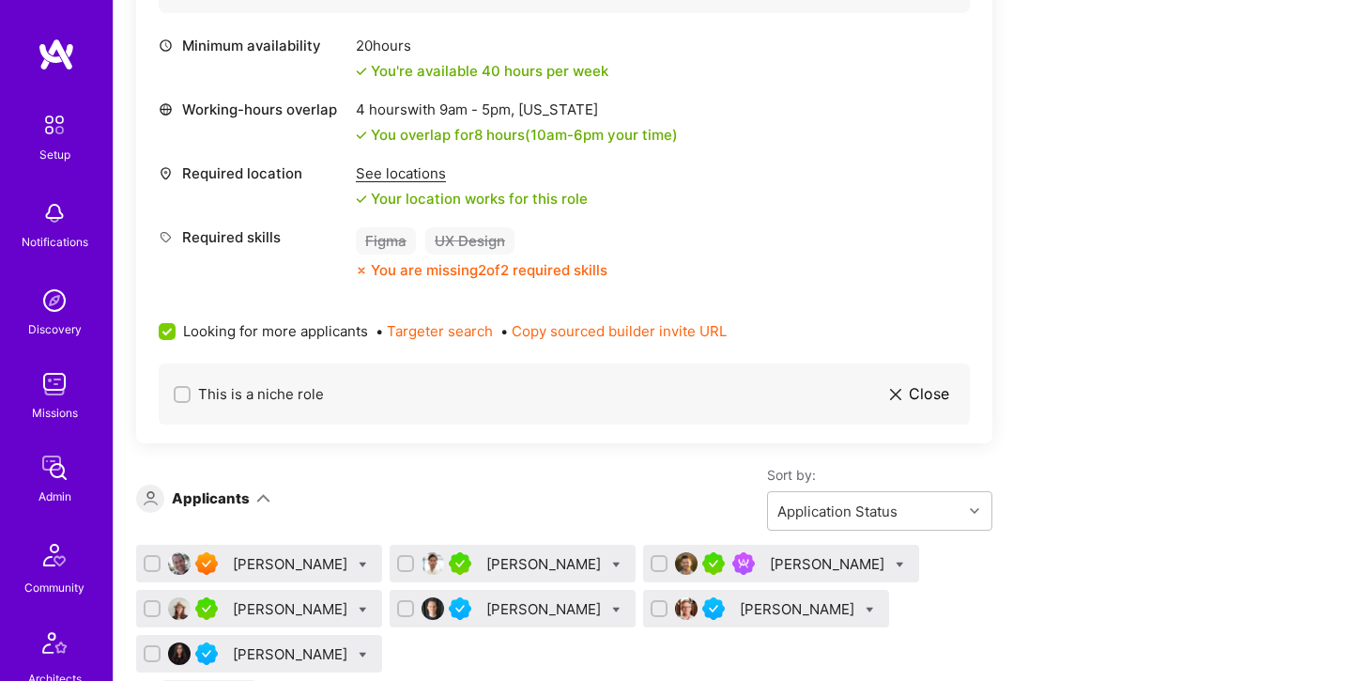
scroll to position [2124, 0]
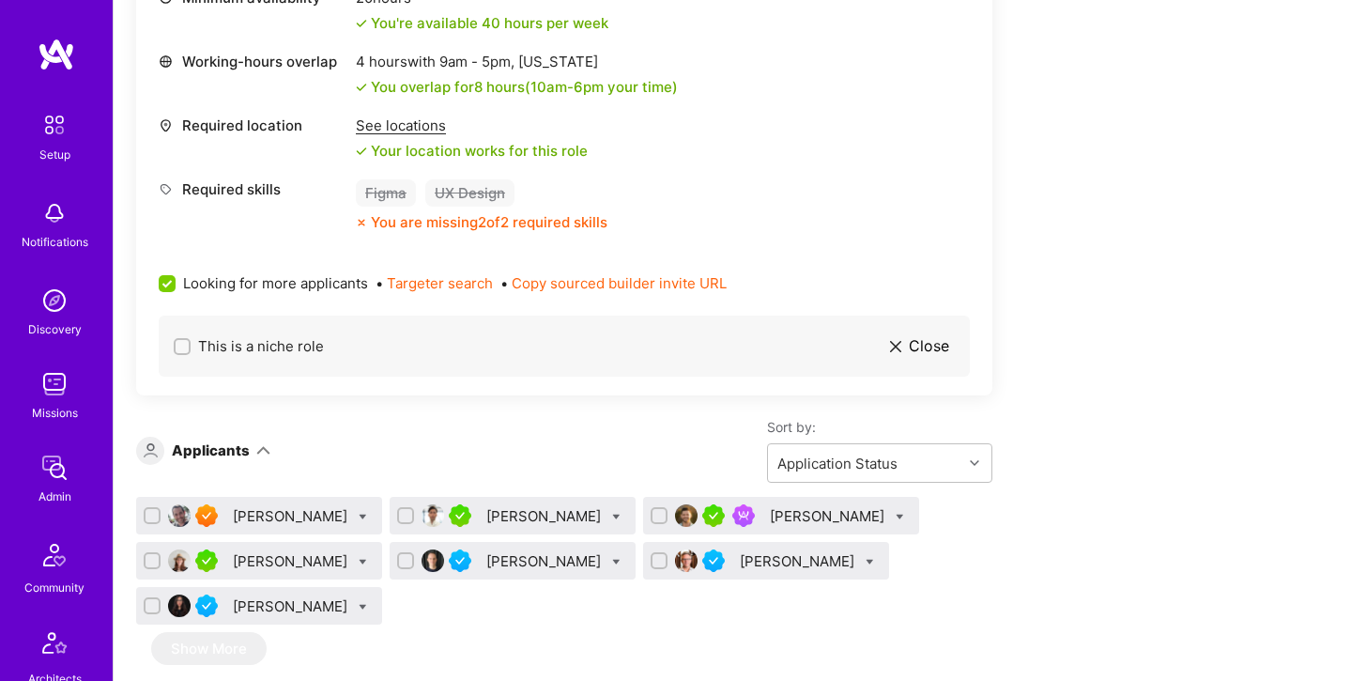
click at [545, 518] on div "[PERSON_NAME]" at bounding box center [545, 516] width 118 height 20
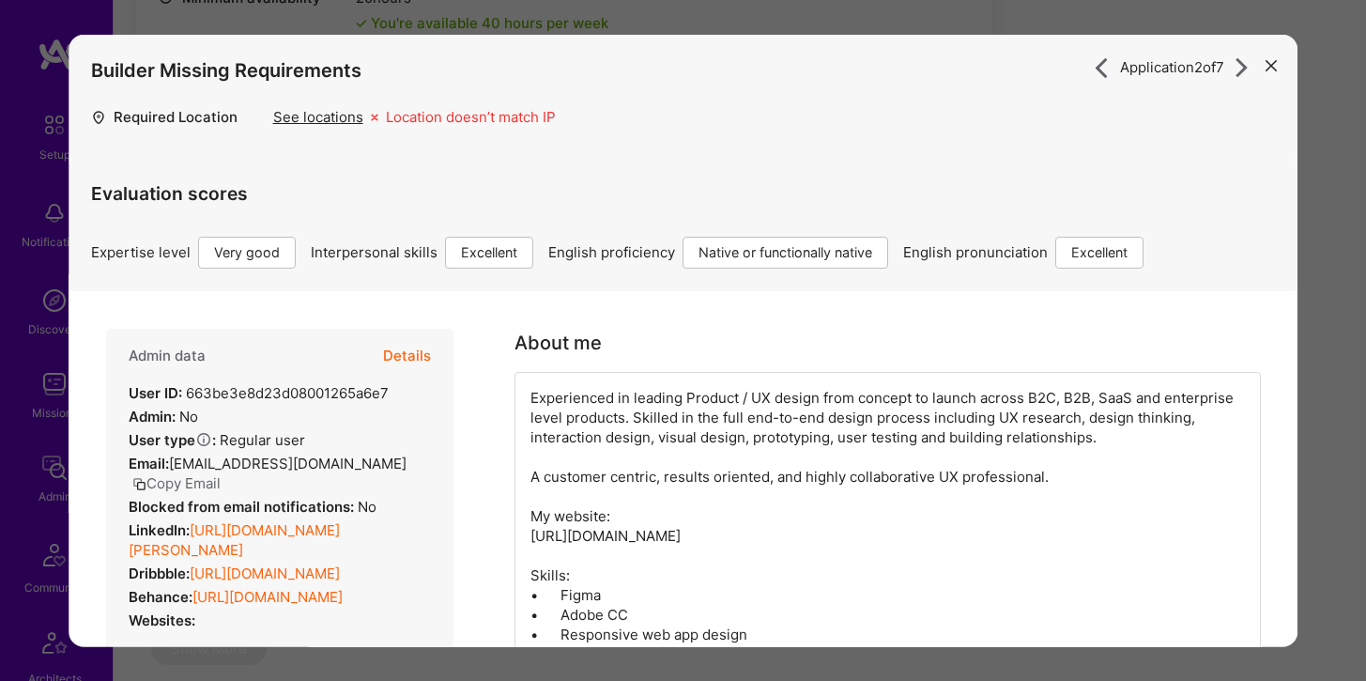
click at [1266, 66] on icon "modal" at bounding box center [1270, 65] width 11 height 11
